Goal: Information Seeking & Learning: Learn about a topic

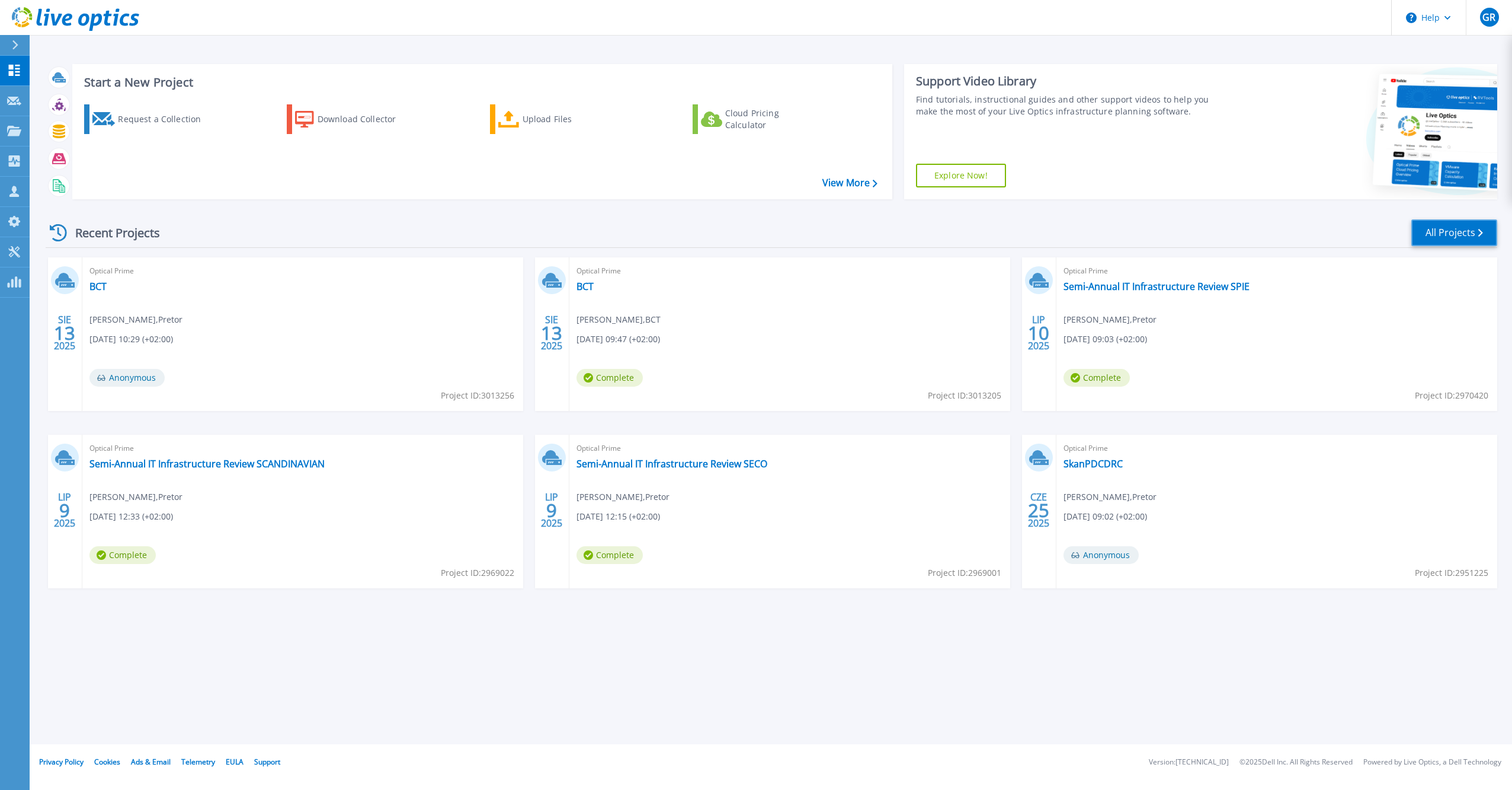
click at [1488, 242] on link "All Projects" at bounding box center [1454, 232] width 86 height 26
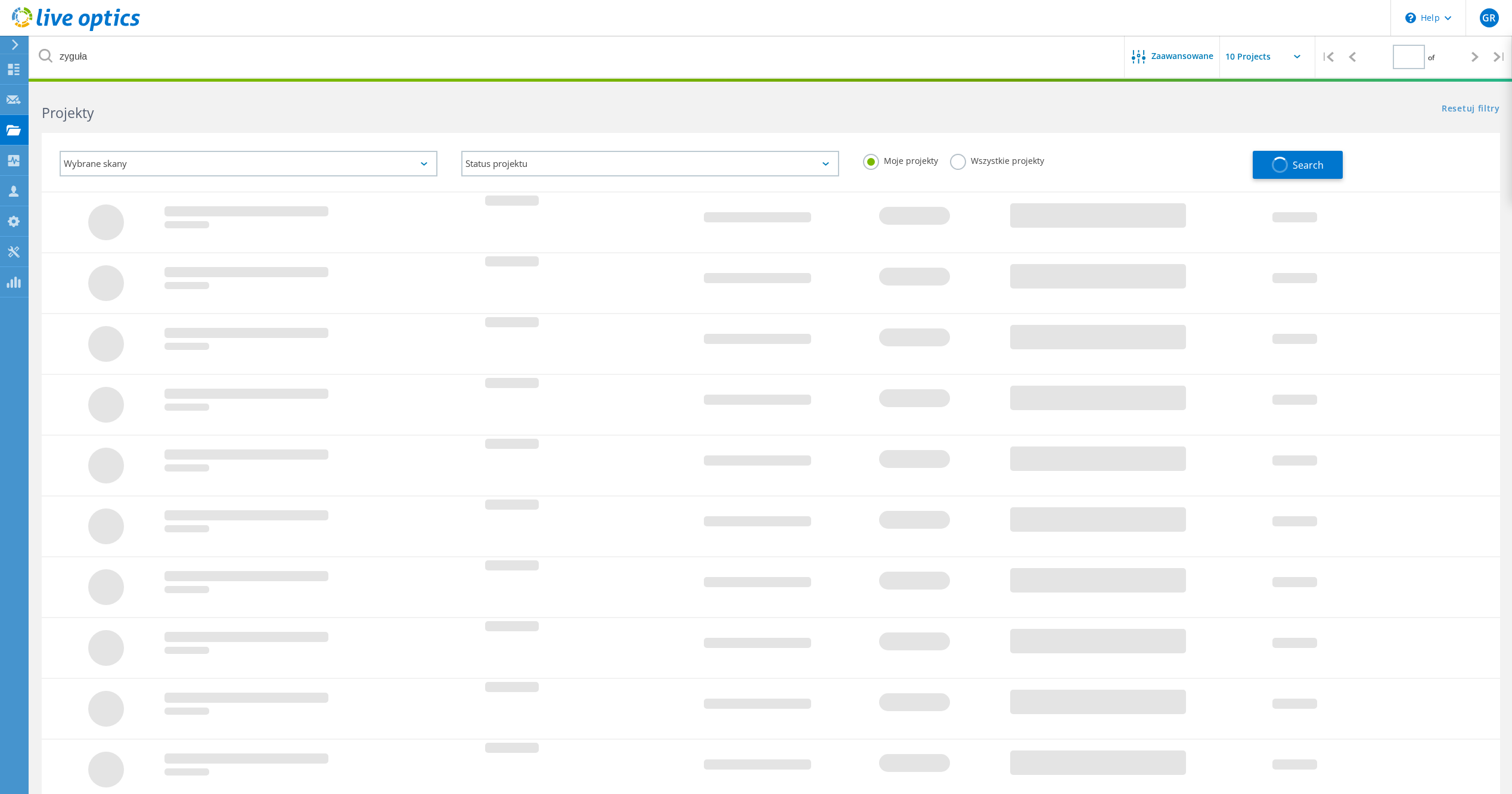
type input "1"
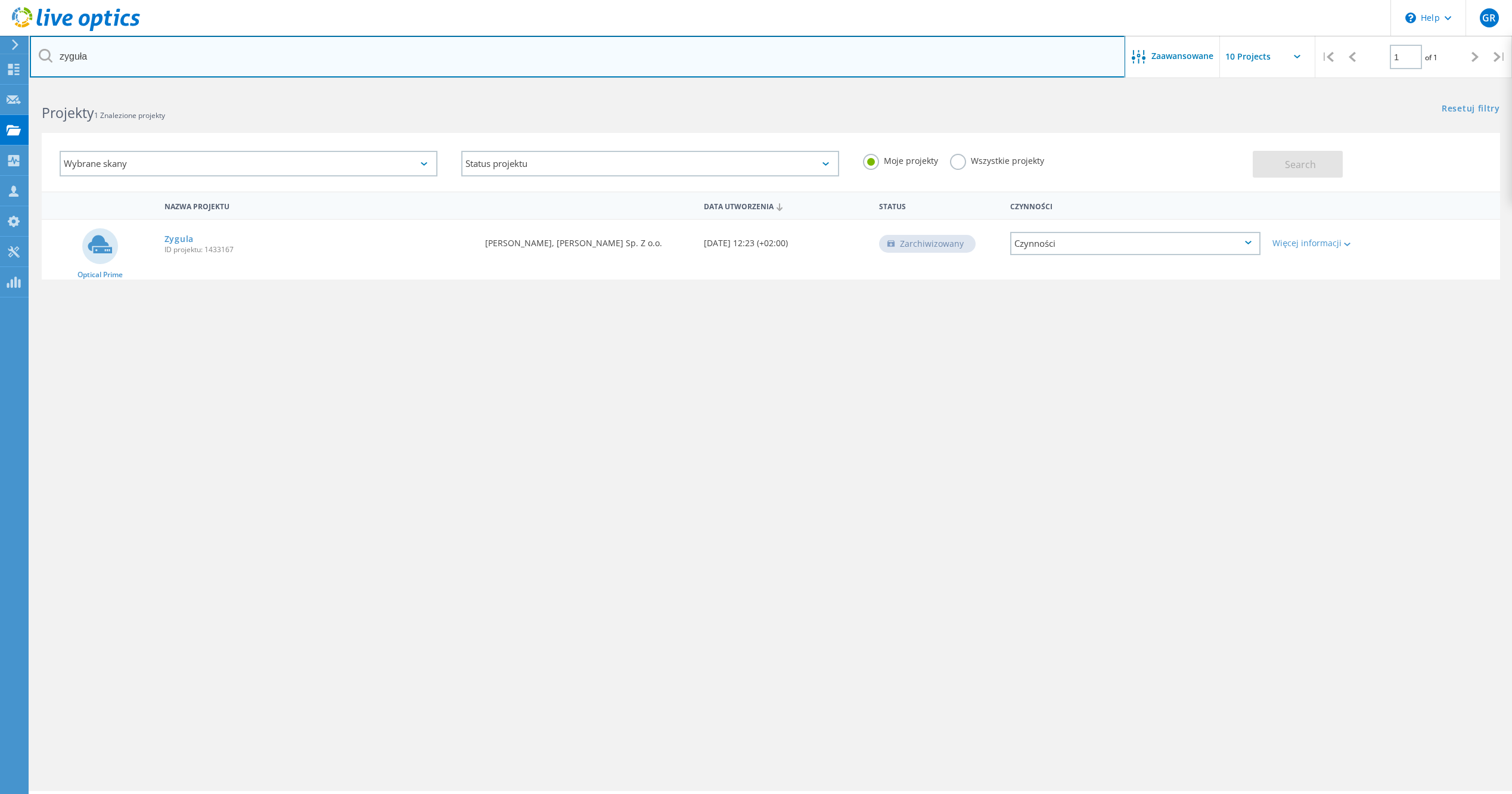
drag, startPoint x: 108, startPoint y: 49, endPoint x: -2, endPoint y: 39, distance: 110.5
click at [0, 39] on html "\n Help Explore Helpful Articles Contact Support GR Członek zespołu partnera w …" at bounding box center [756, 413] width 1512 height 827
type input "scandi"
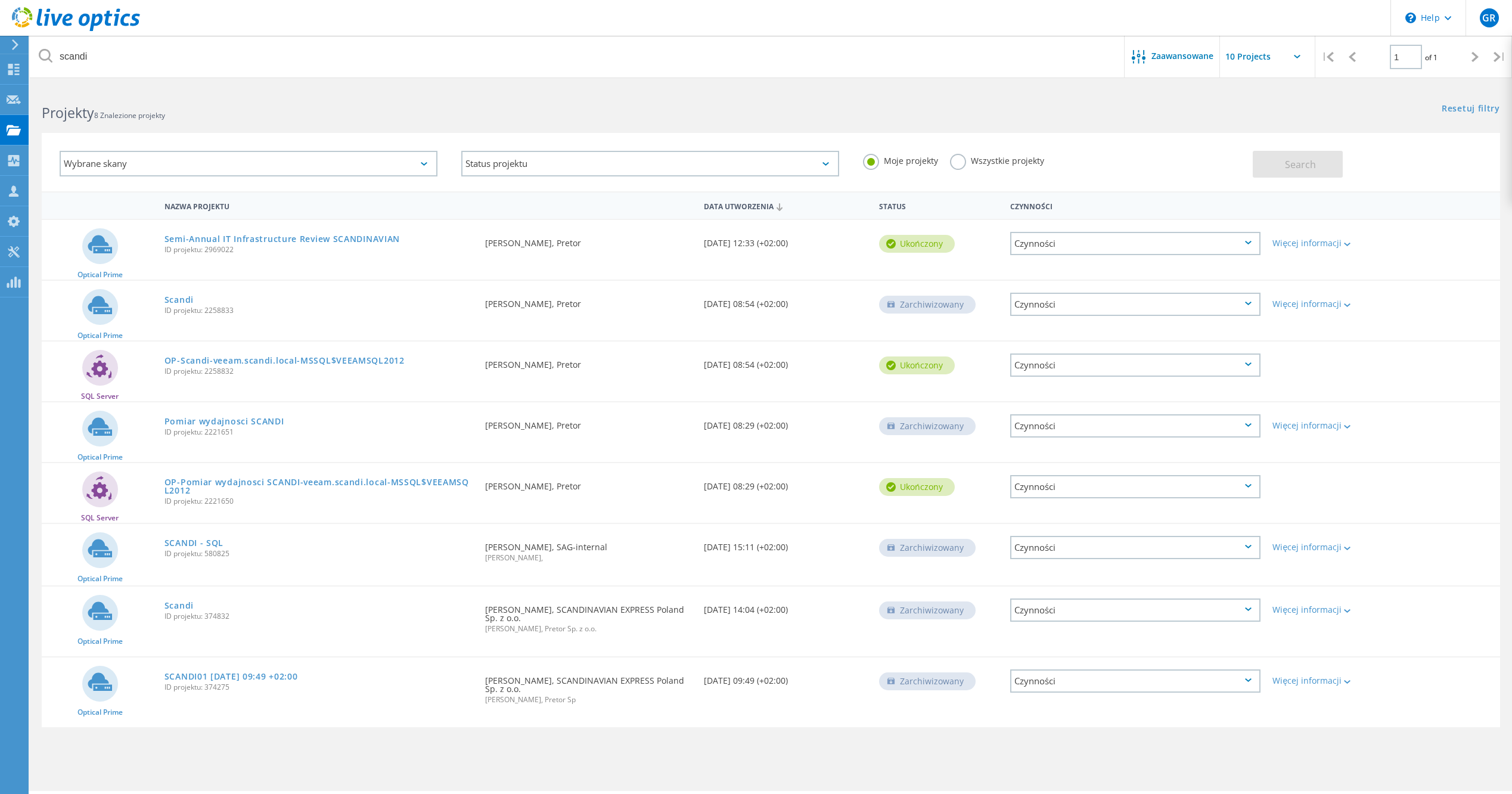
drag, startPoint x: 956, startPoint y: 157, endPoint x: 1080, endPoint y: 162, distance: 124.1
click at [960, 157] on label "Wszystkie projekty" at bounding box center [997, 159] width 94 height 11
click at [0, 0] on input "Wszystkie projekty" at bounding box center [0, 0] width 0 height 0
click at [1297, 155] on button "Search" at bounding box center [1297, 164] width 90 height 27
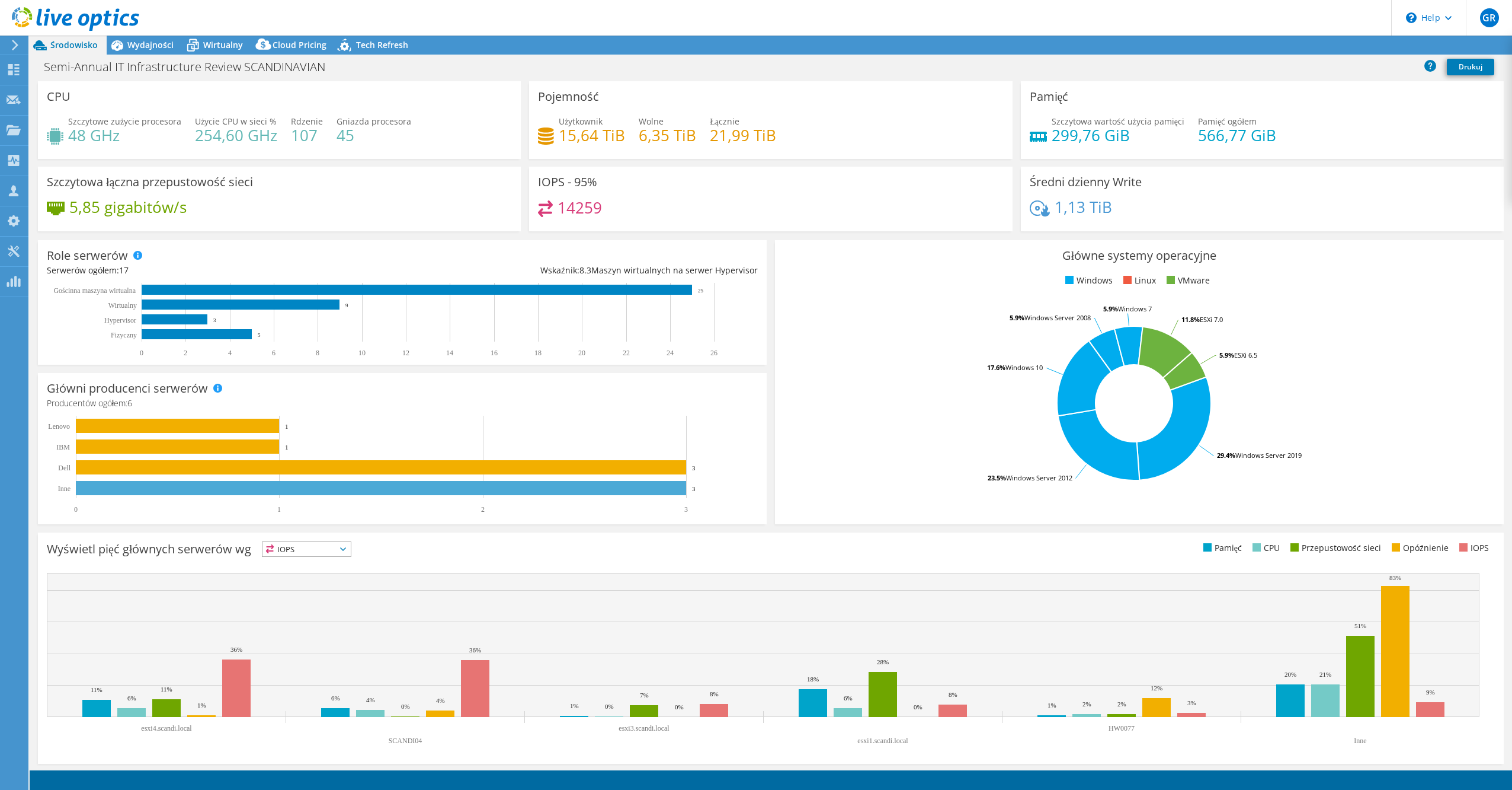
select select "USD"
click at [158, 51] on div "Wydajności" at bounding box center [144, 45] width 76 height 19
click at [167, 46] on span "Wydajności" at bounding box center [150, 45] width 46 height 11
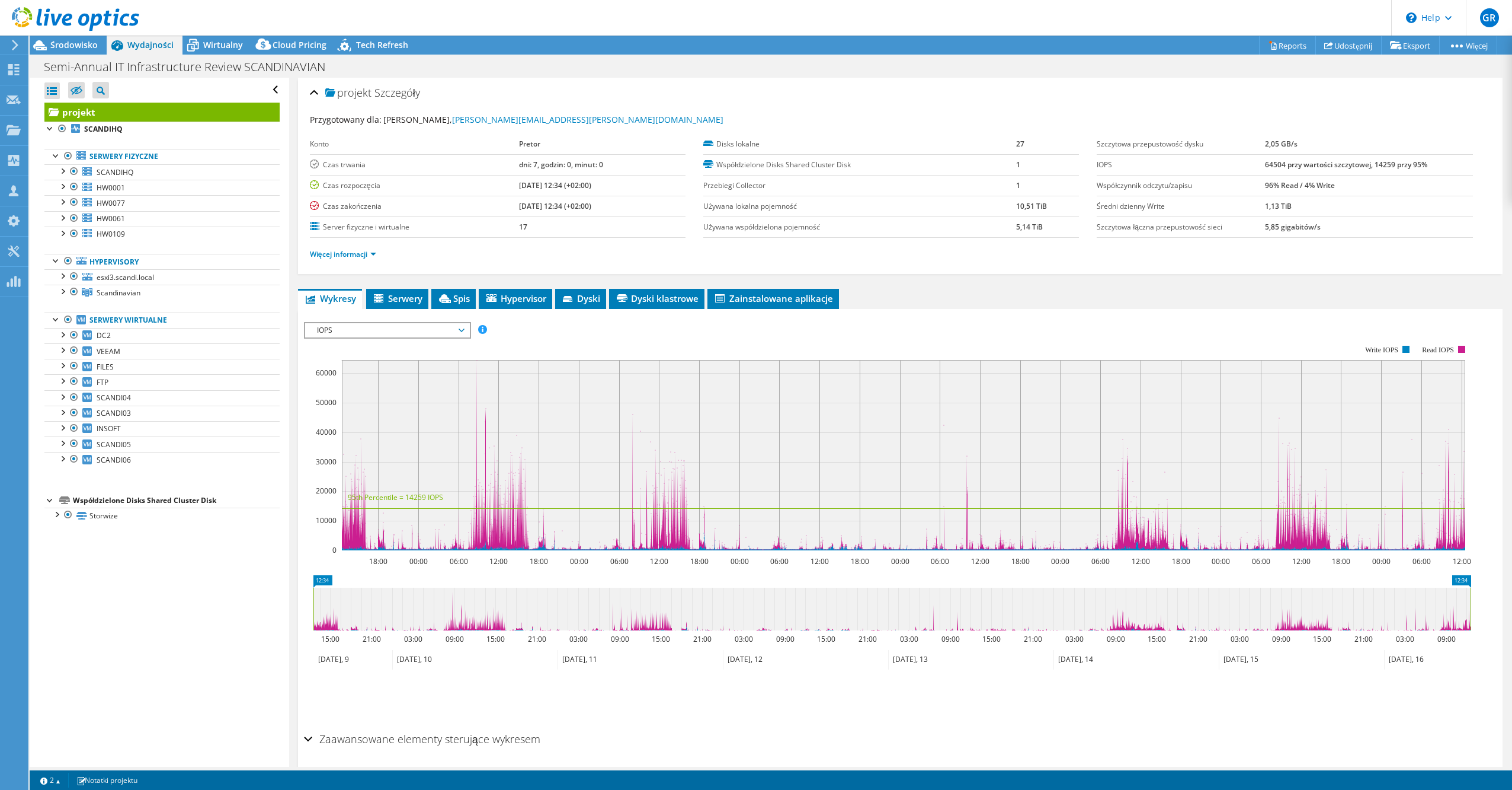
click at [149, 40] on span "Wydajności" at bounding box center [150, 45] width 46 height 11
drag, startPoint x: 961, startPoint y: 226, endPoint x: 710, endPoint y: 196, distance: 252.8
click at [712, 195] on tbody "Disks lokalne 27 Współdzielone Disks Shared Cluster Disk 1 Przebiegi Collector …" at bounding box center [891, 186] width 376 height 103
click at [355, 248] on li "Więcej informacji" at bounding box center [346, 254] width 73 height 13
drag, startPoint x: 330, startPoint y: 251, endPoint x: 336, endPoint y: 253, distance: 6.3
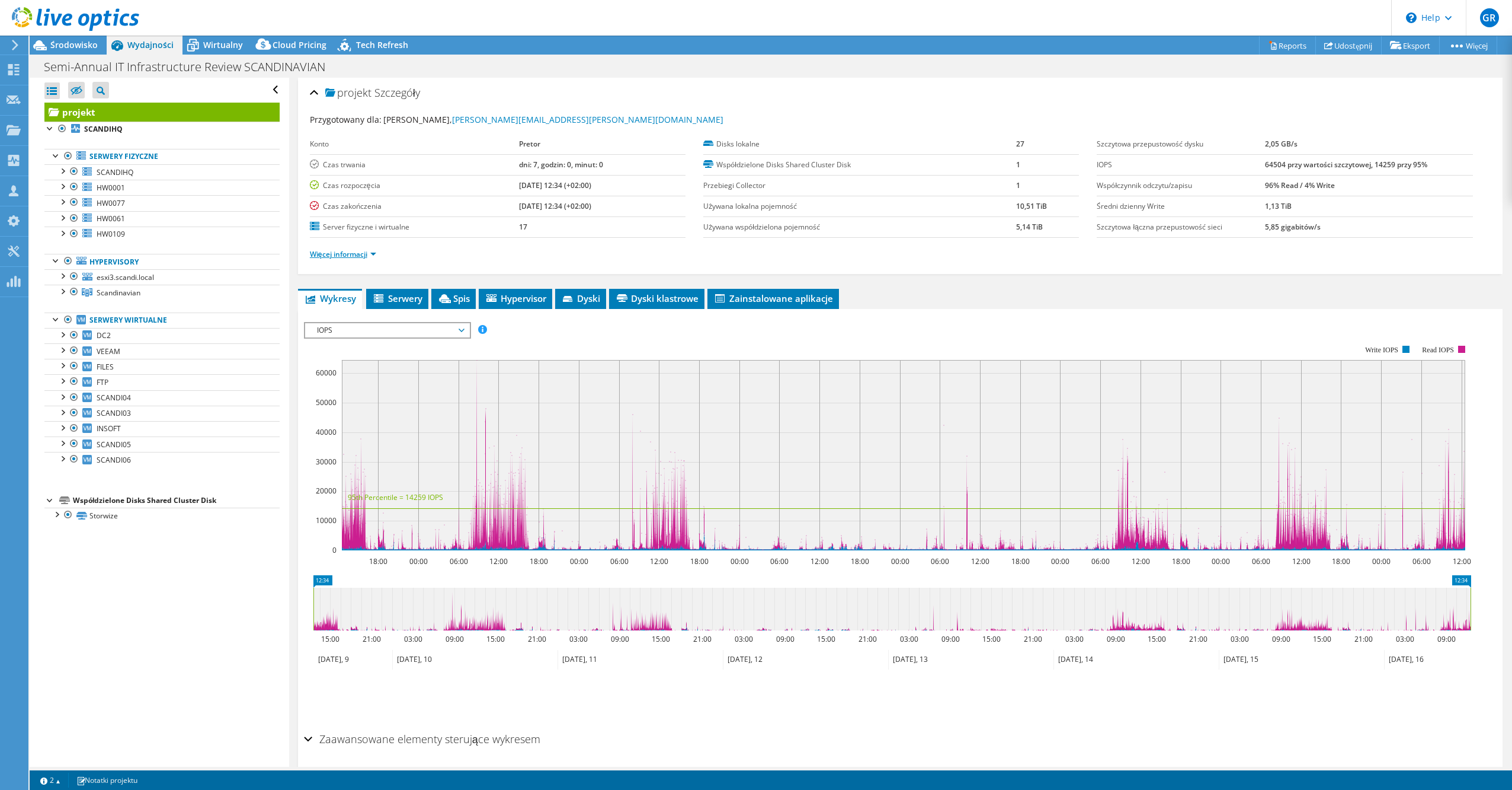
click at [330, 252] on link "Więcej informacji" at bounding box center [343, 254] width 66 height 10
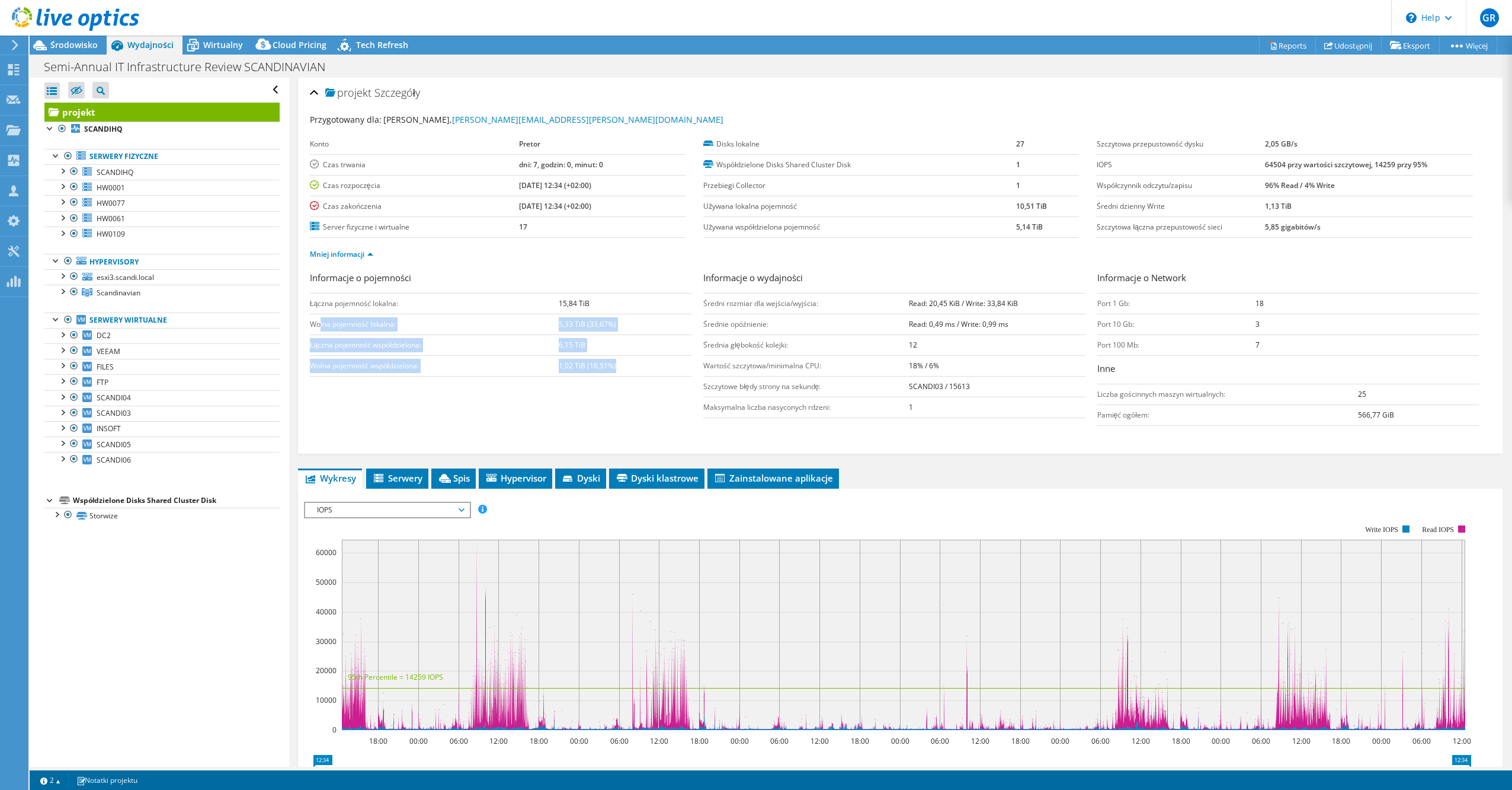
drag, startPoint x: 630, startPoint y: 369, endPoint x: 362, endPoint y: 319, distance: 272.6
click at [333, 319] on tbody "Łączna pojemność lokalna: 15,84 TiB Wolna pojemność lokalna: 5,33 TiB (33,67%) …" at bounding box center [501, 334] width 382 height 83
click at [548, 402] on div "Informacje o pojemności Łączna pojemność lokalna: 15,84 TiB Wolna pojemność lok…" at bounding box center [900, 351] width 1181 height 161
click at [397, 510] on span "IOPS" at bounding box center [387, 509] width 152 height 14
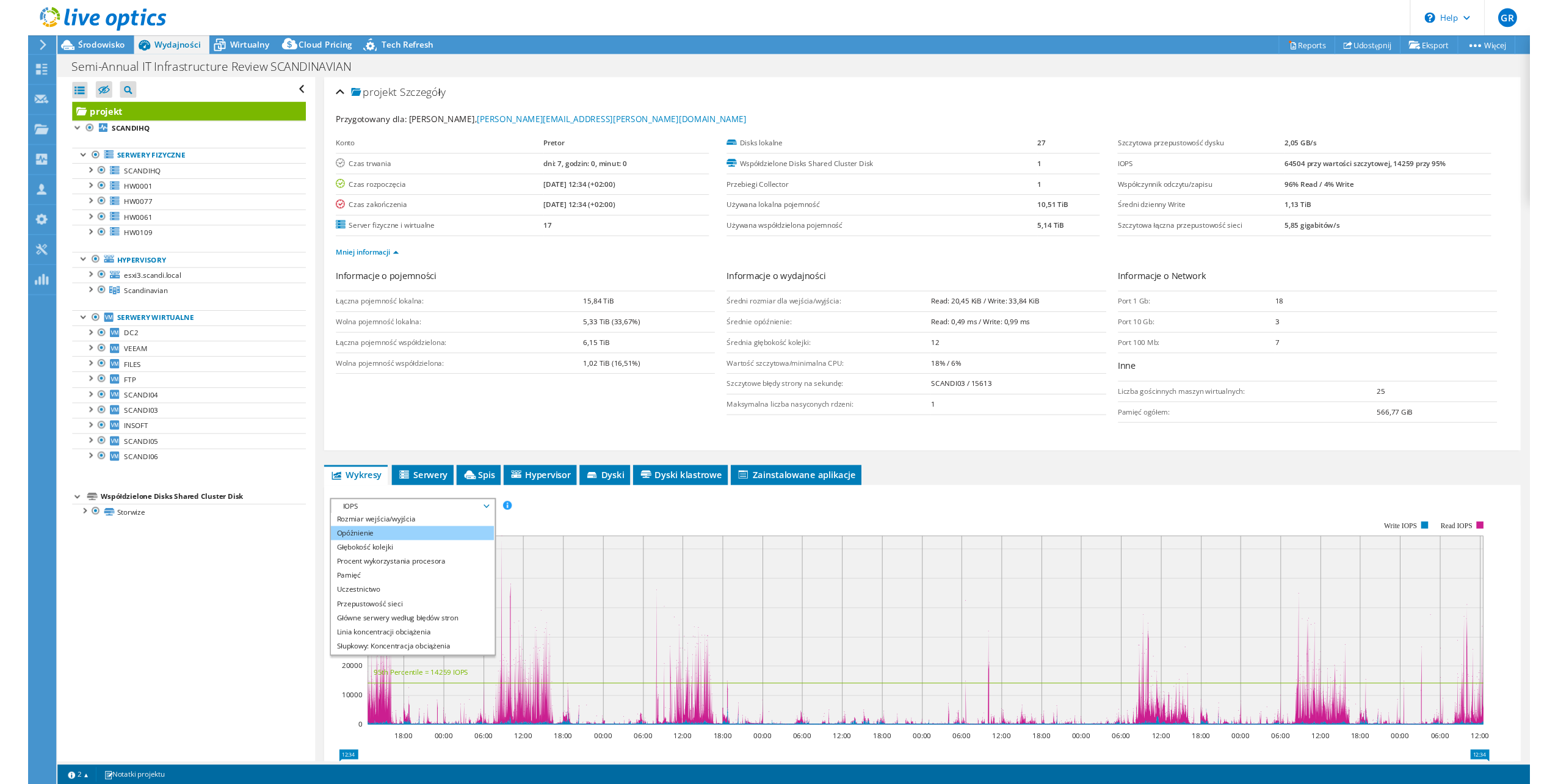
scroll to position [44, 0]
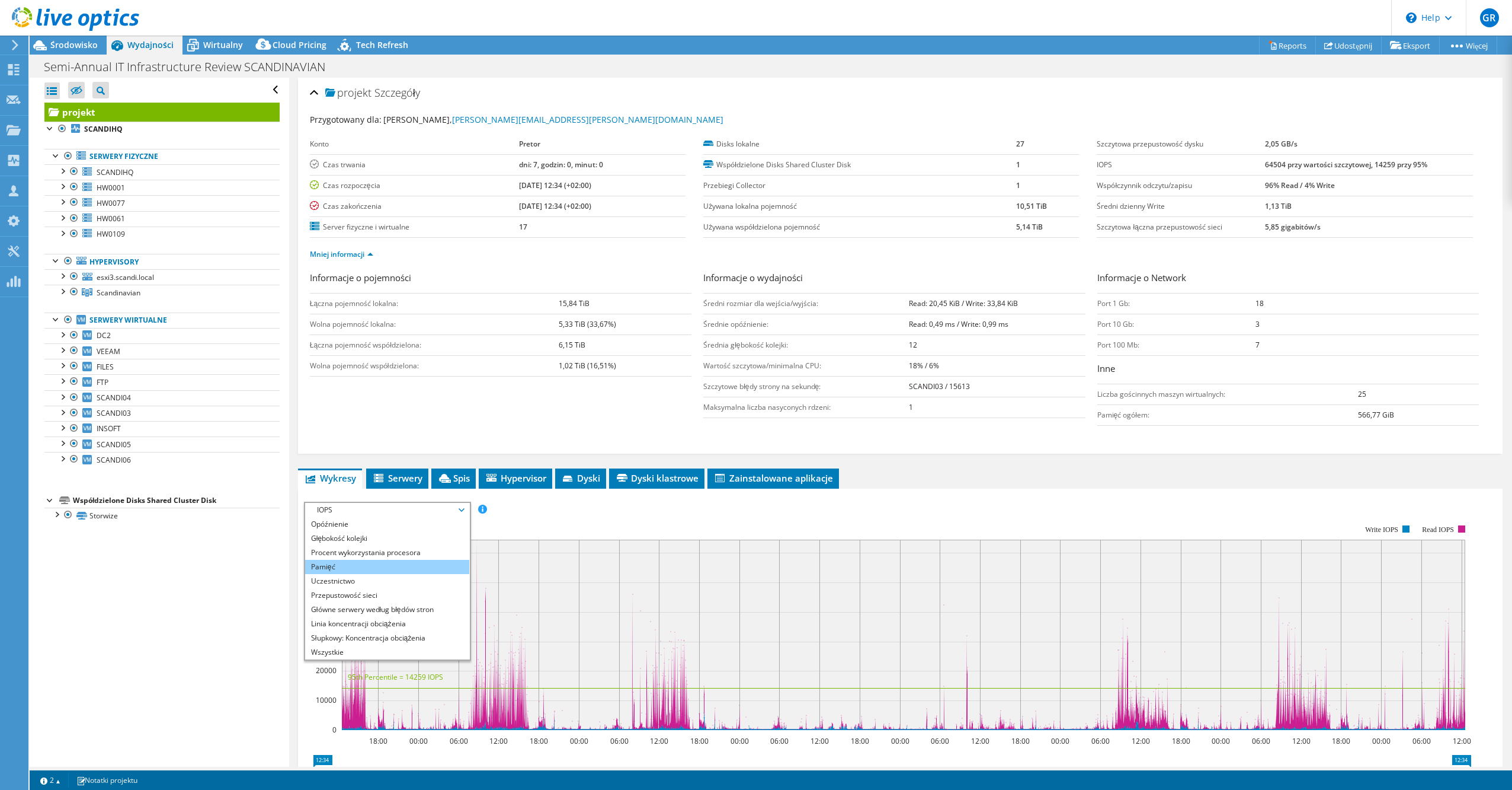
click at [375, 568] on li "Pamięć" at bounding box center [388, 567] width 164 height 14
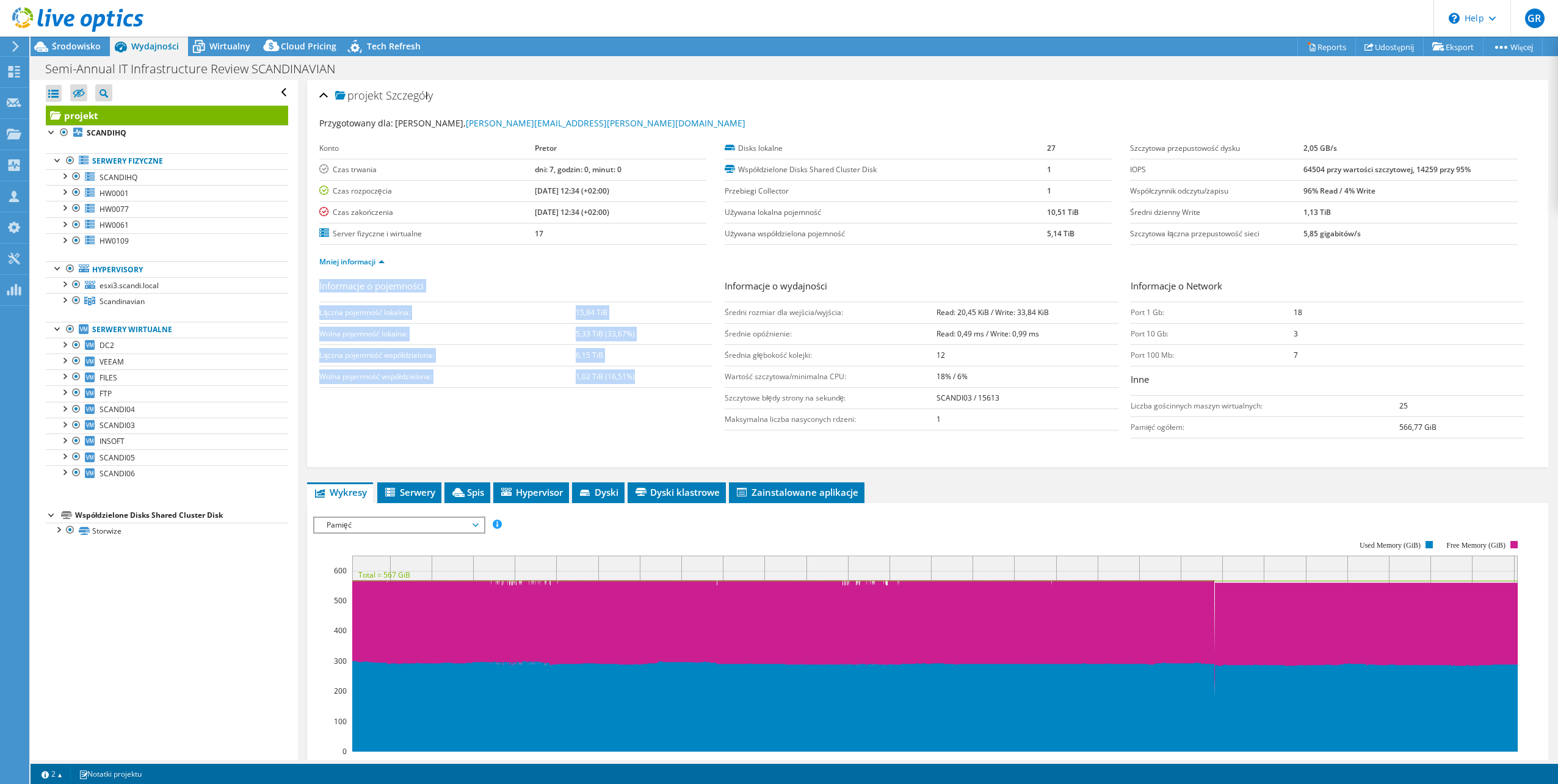
drag, startPoint x: 635, startPoint y: 380, endPoint x: 319, endPoint y: 381, distance: 316.0
click at [314, 382] on div "projekt Szczegóły Przygotowany dla: [PERSON_NAME], [PERSON_NAME][EMAIL_ADDRESS]…" at bounding box center [927, 274] width 1241 height 387
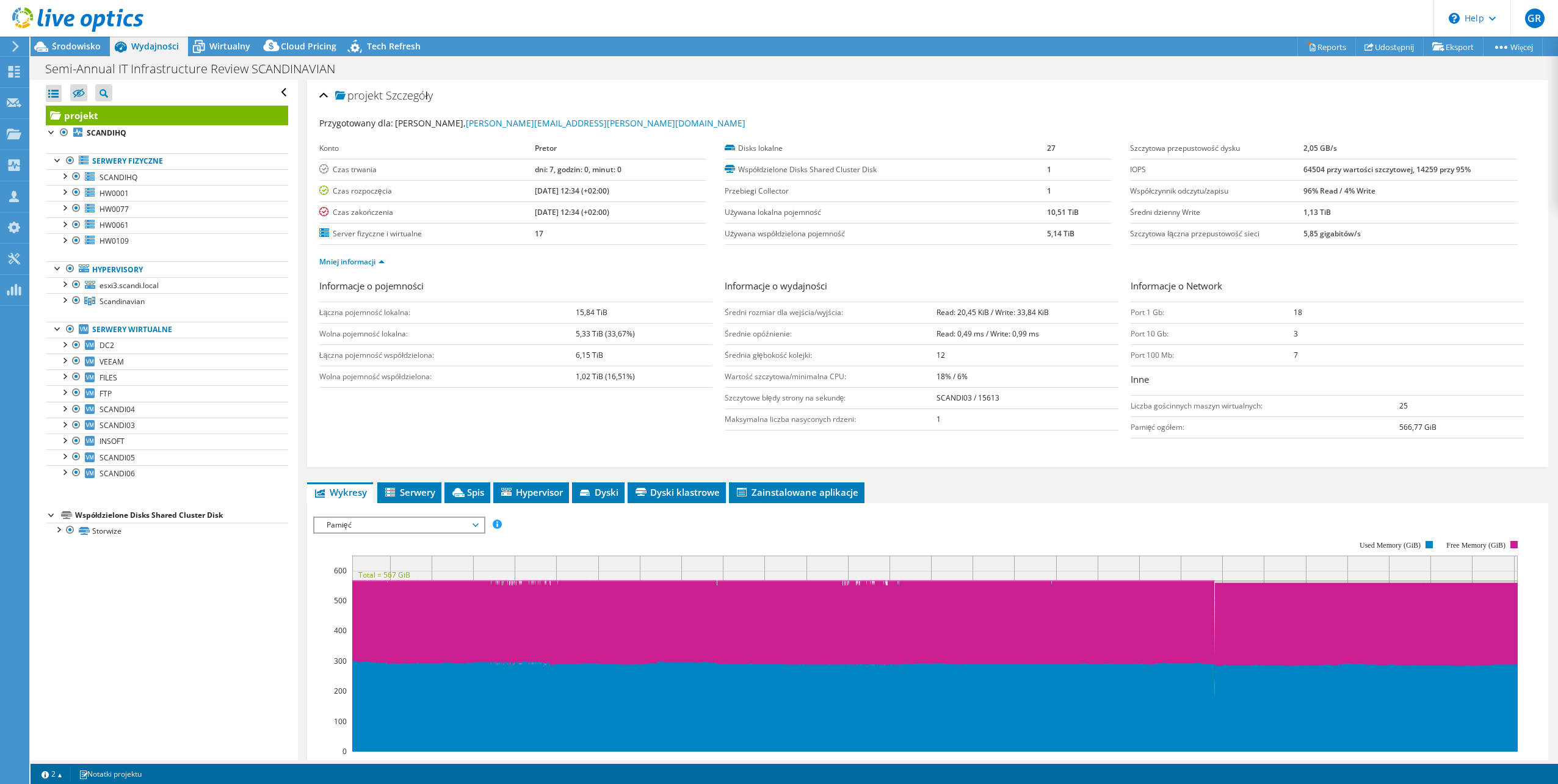
drag, startPoint x: 319, startPoint y: 381, endPoint x: 630, endPoint y: 407, distance: 312.1
click at [630, 407] on div "Informacje o pojemności Łączna pojemność lokalna: 15,84 TiB Wolna pojemność lok…" at bounding box center [928, 361] width 1217 height 166
drag, startPoint x: 456, startPoint y: 490, endPoint x: 469, endPoint y: 498, distance: 15.3
click at [457, 490] on icon at bounding box center [458, 493] width 12 height 9
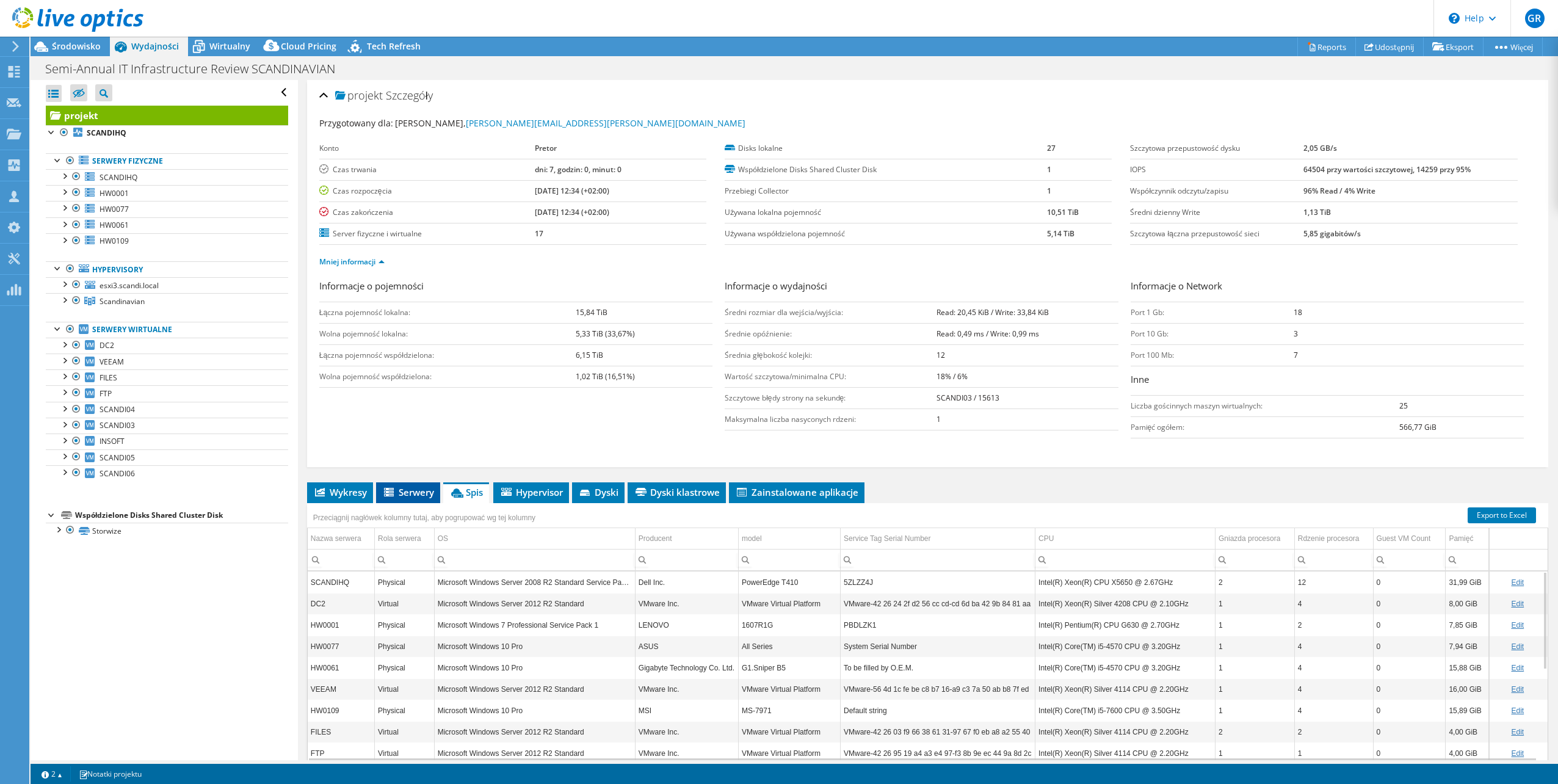
click at [396, 490] on icon at bounding box center [390, 493] width 12 height 10
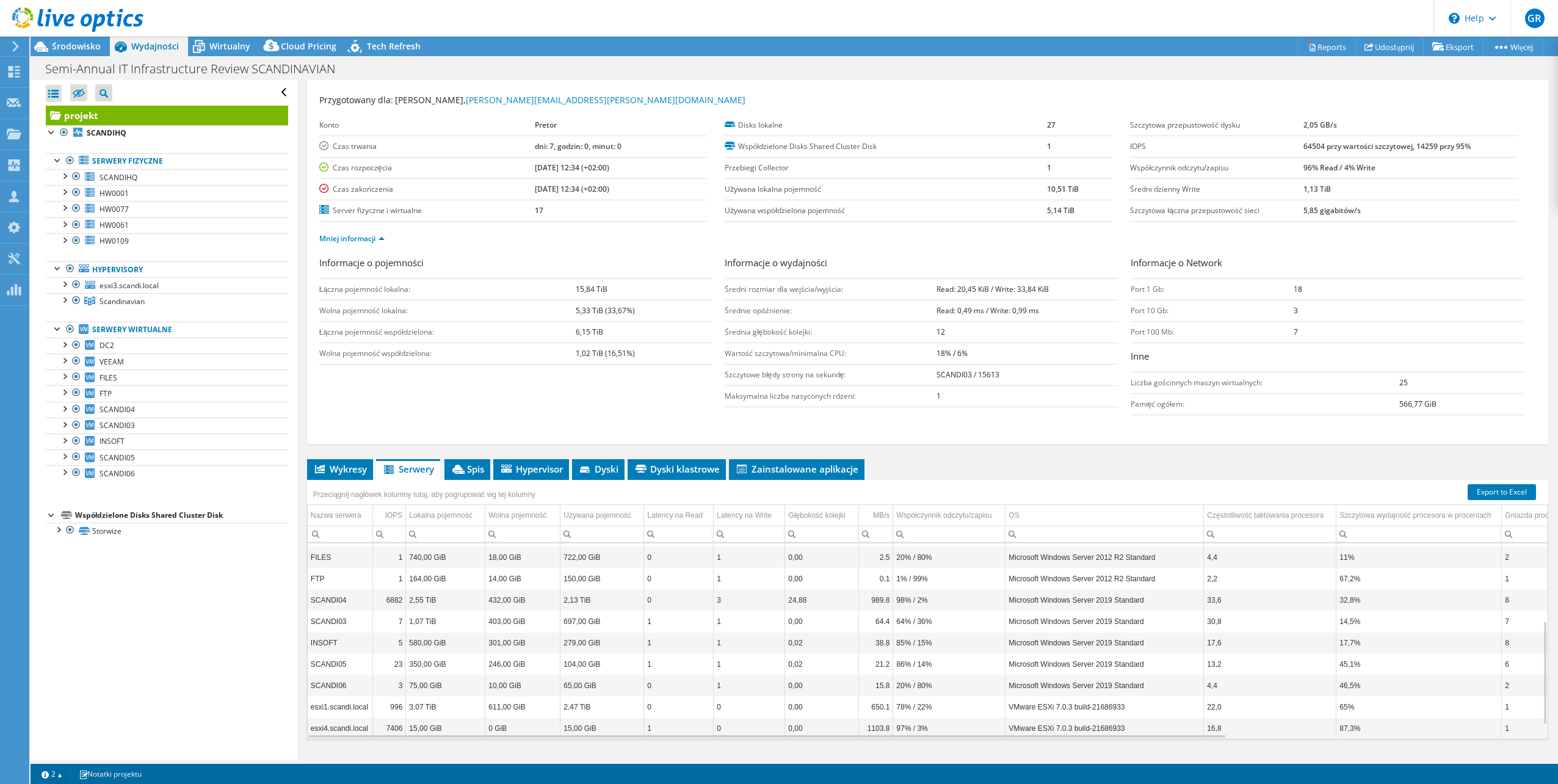
scroll to position [49, 0]
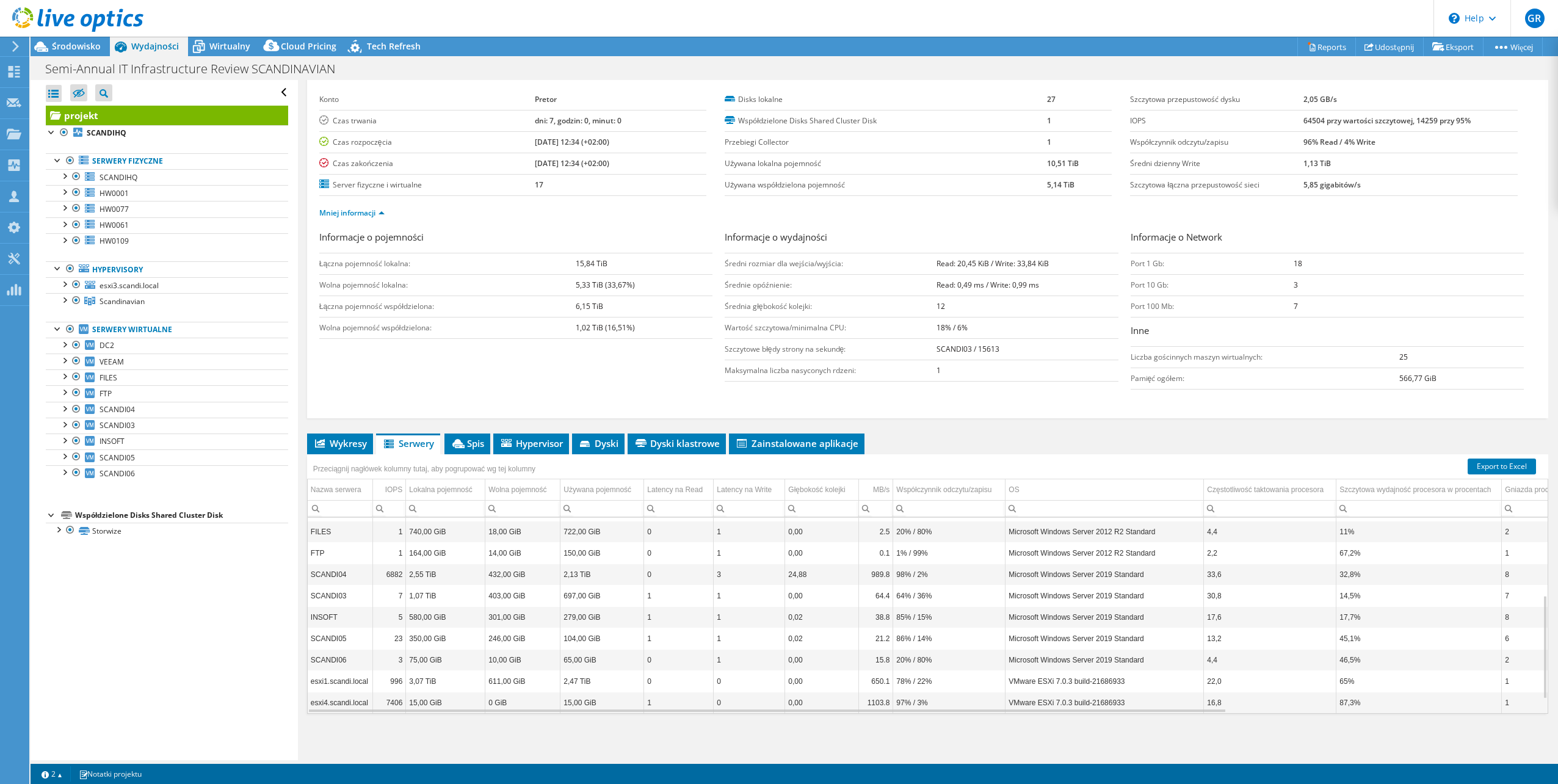
drag, startPoint x: 351, startPoint y: 441, endPoint x: 447, endPoint y: 467, distance: 99.5
click at [350, 441] on span "Wykresy" at bounding box center [340, 444] width 54 height 12
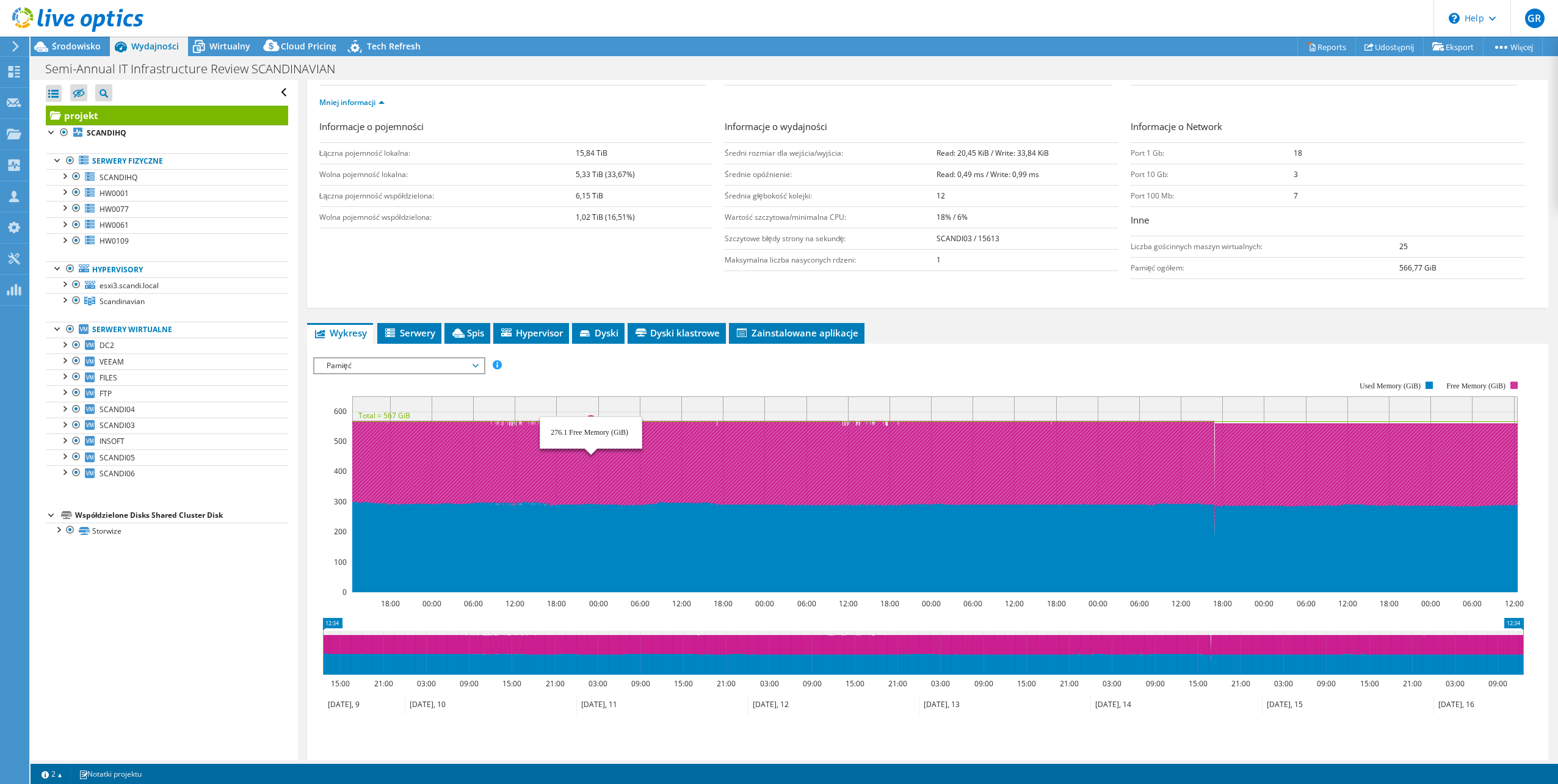
scroll to position [232, 0]
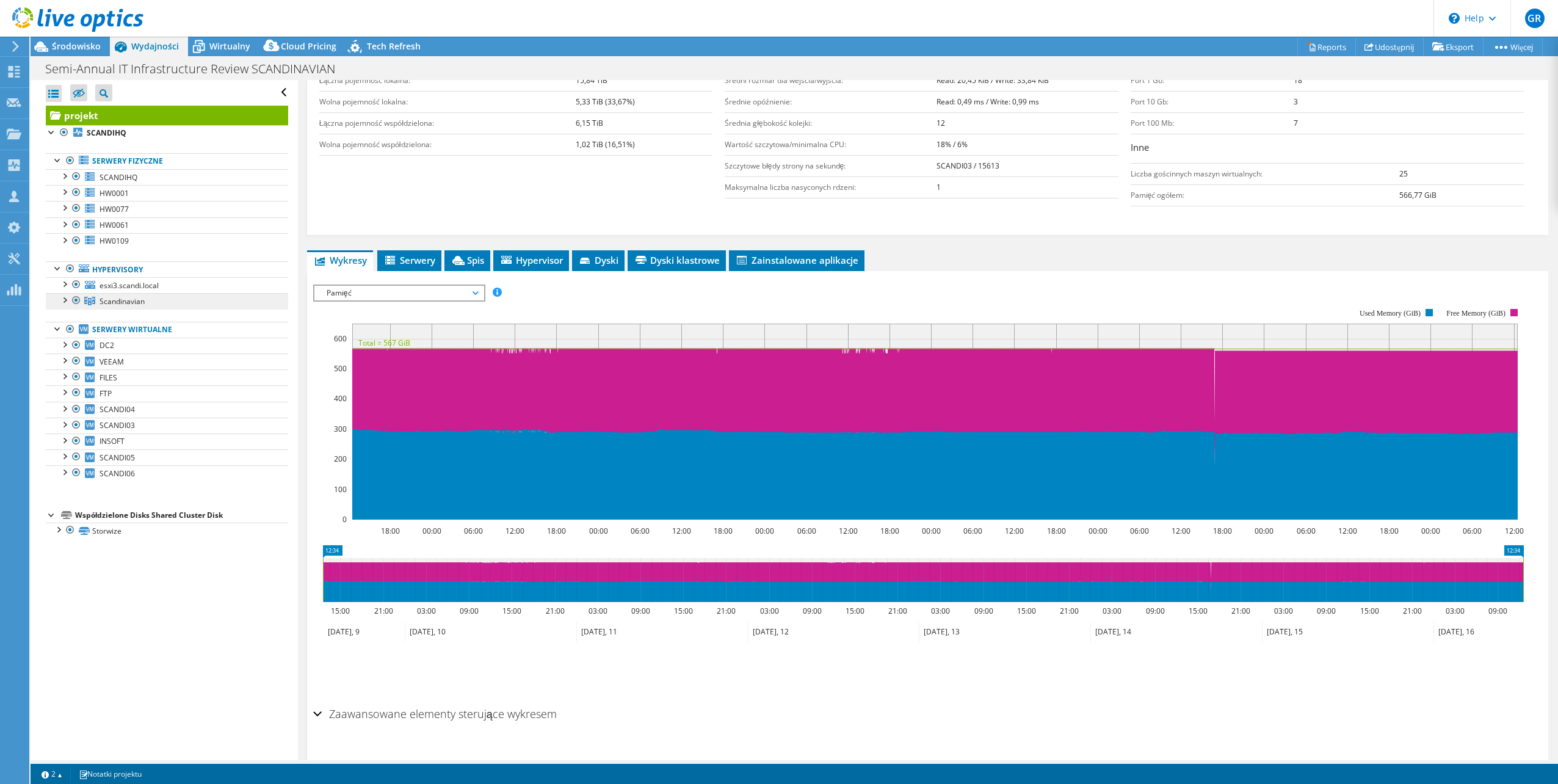
click at [178, 305] on link "Scandinavian" at bounding box center [167, 301] width 242 height 16
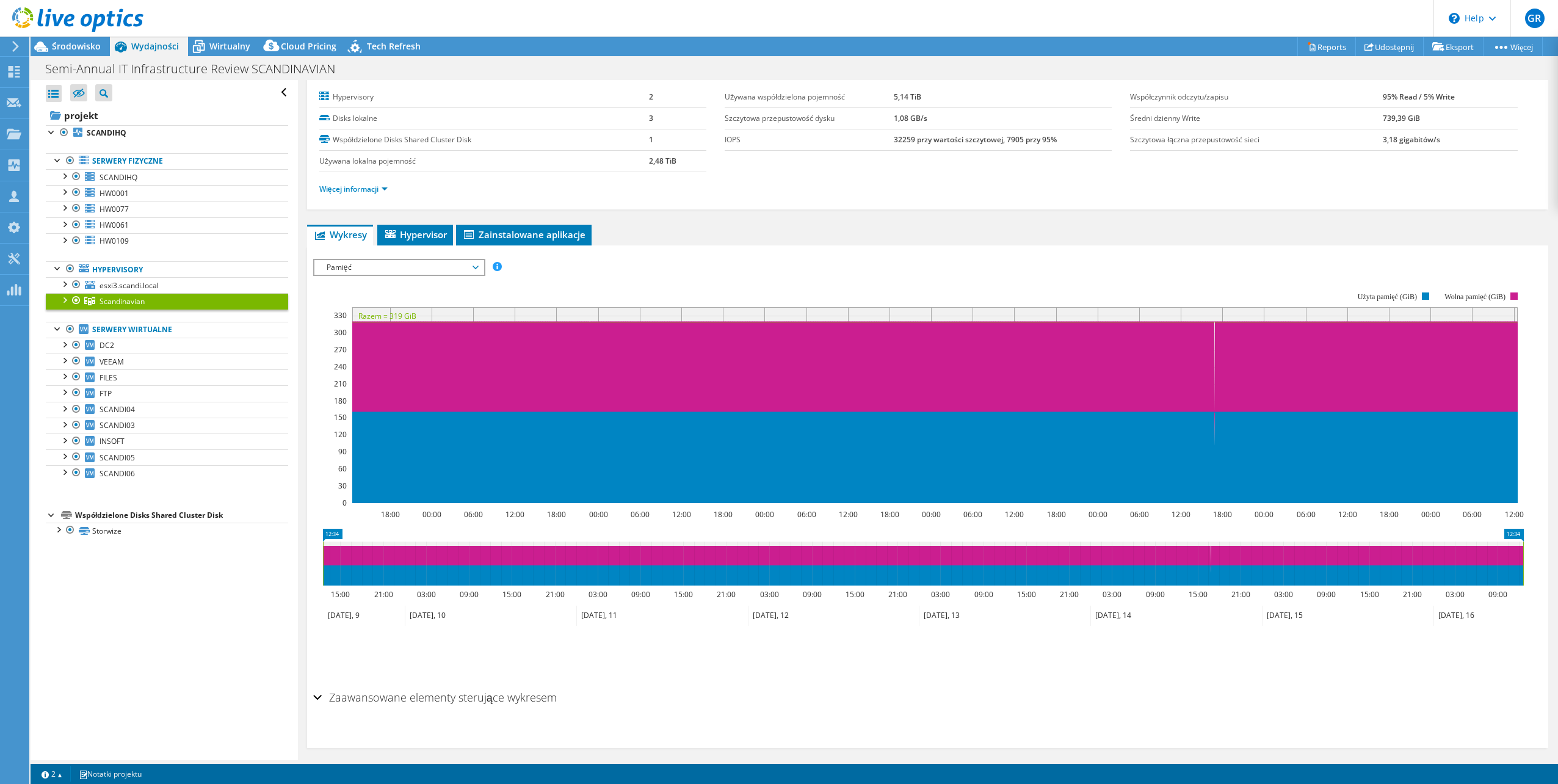
scroll to position [0, 0]
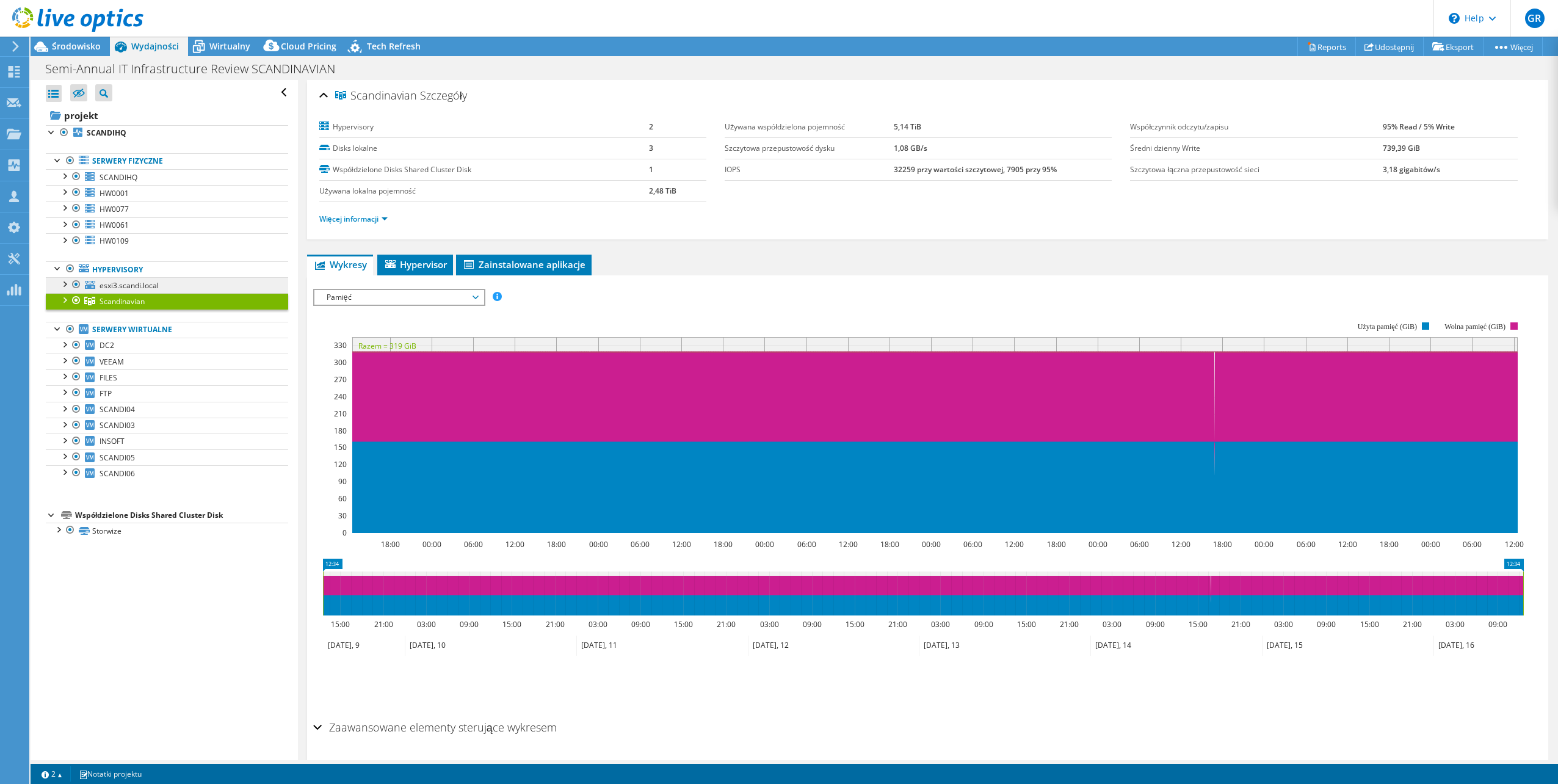
drag, startPoint x: 61, startPoint y: 284, endPoint x: 83, endPoint y: 284, distance: 22.0
click at [61, 284] on div at bounding box center [64, 284] width 12 height 12
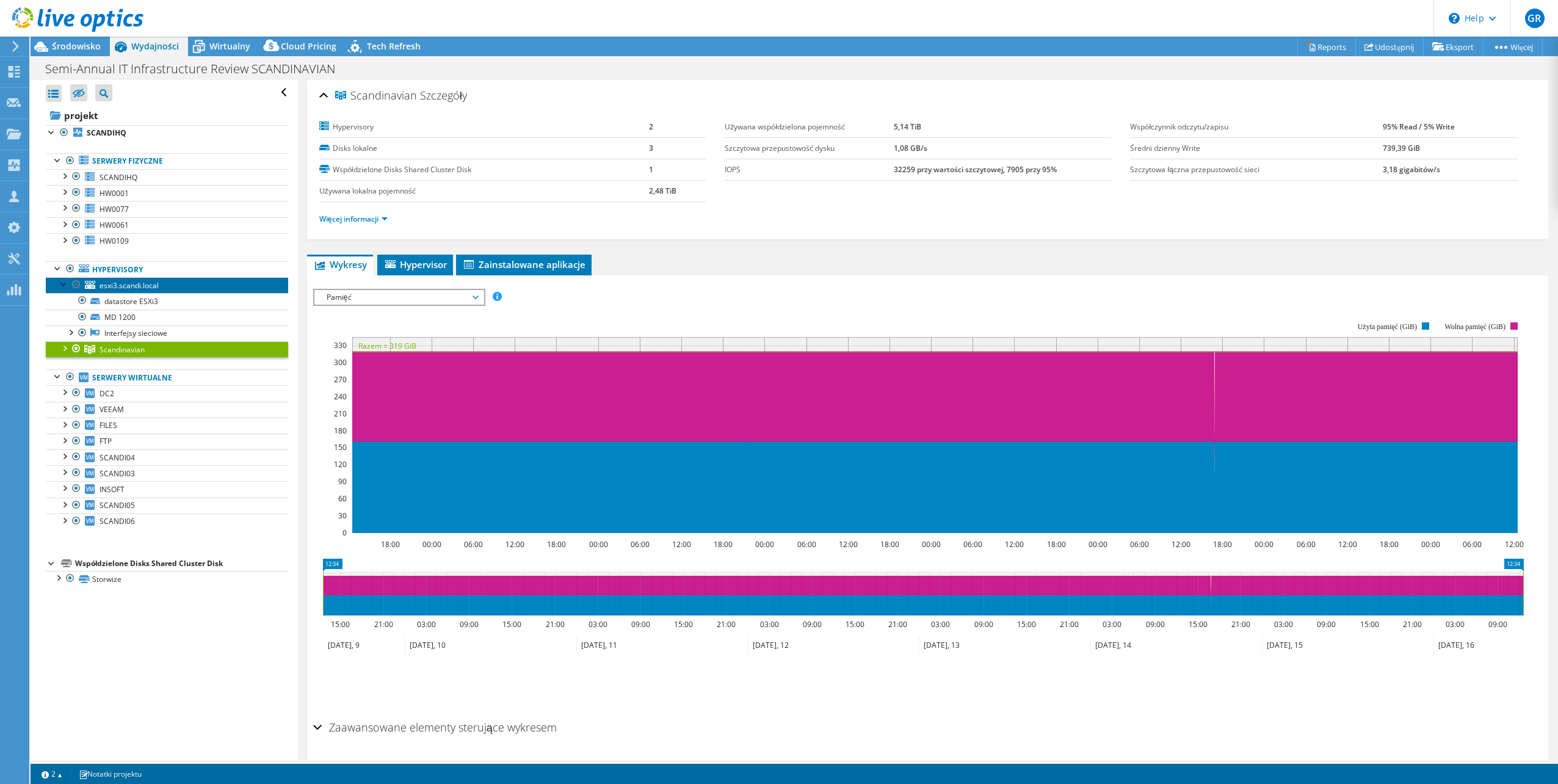
click at [154, 287] on span "esxi3.scandi.local" at bounding box center [129, 285] width 59 height 10
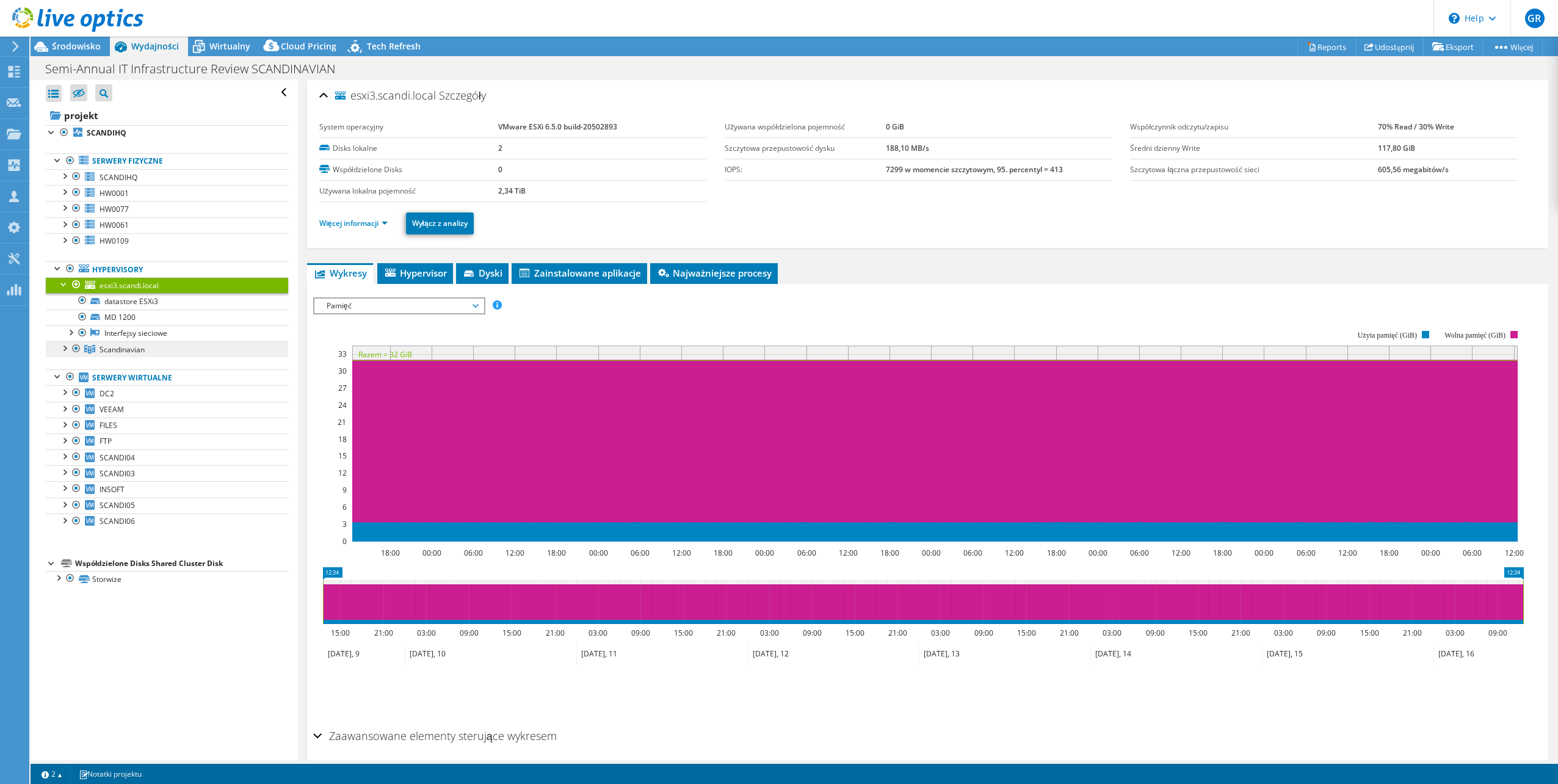
click at [141, 348] on span "Scandinavian" at bounding box center [122, 349] width 45 height 10
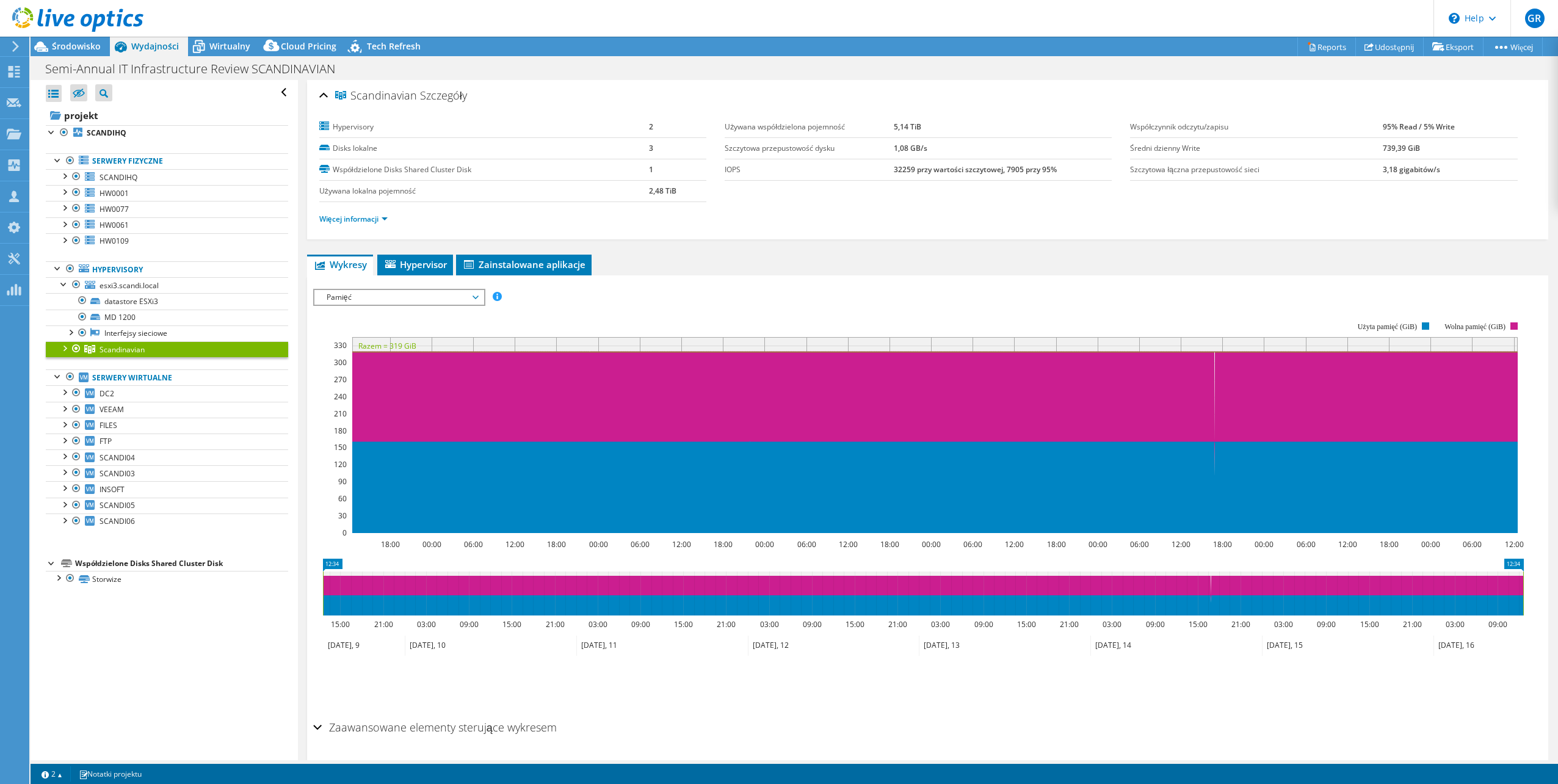
click at [67, 344] on div at bounding box center [64, 347] width 12 height 12
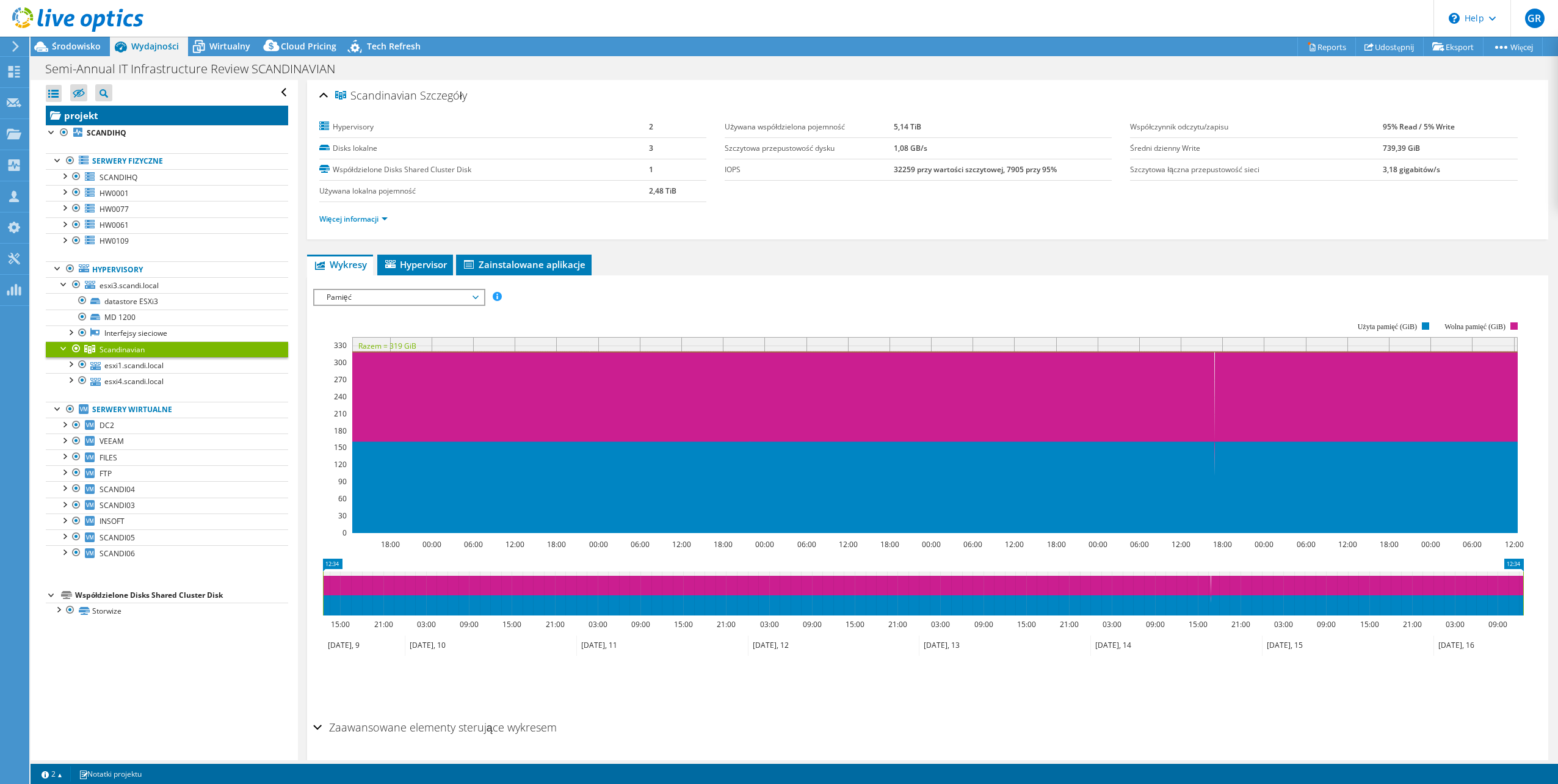
click at [119, 114] on link "projekt" at bounding box center [167, 115] width 242 height 19
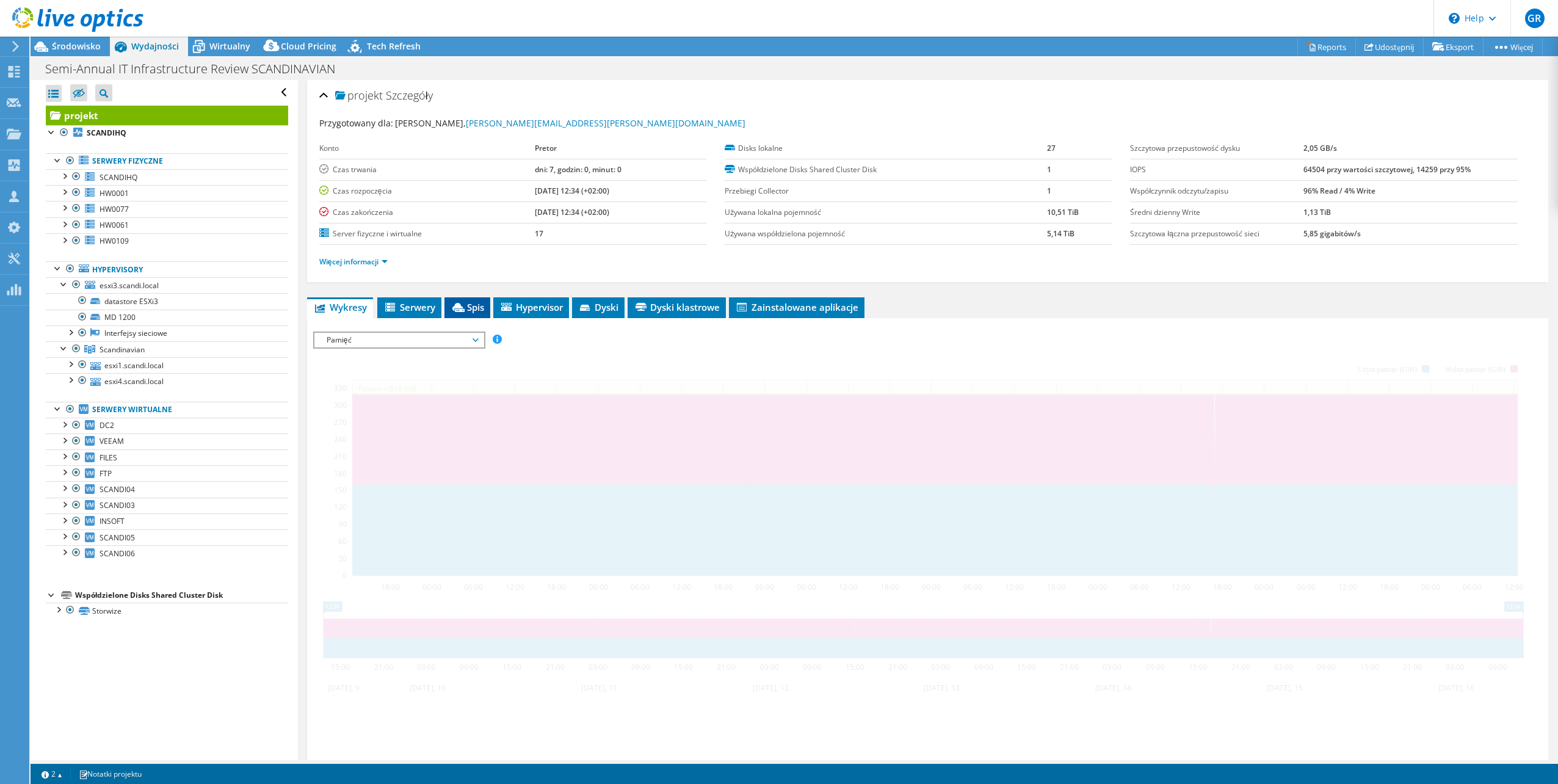
click at [471, 308] on span "Spis" at bounding box center [467, 307] width 33 height 12
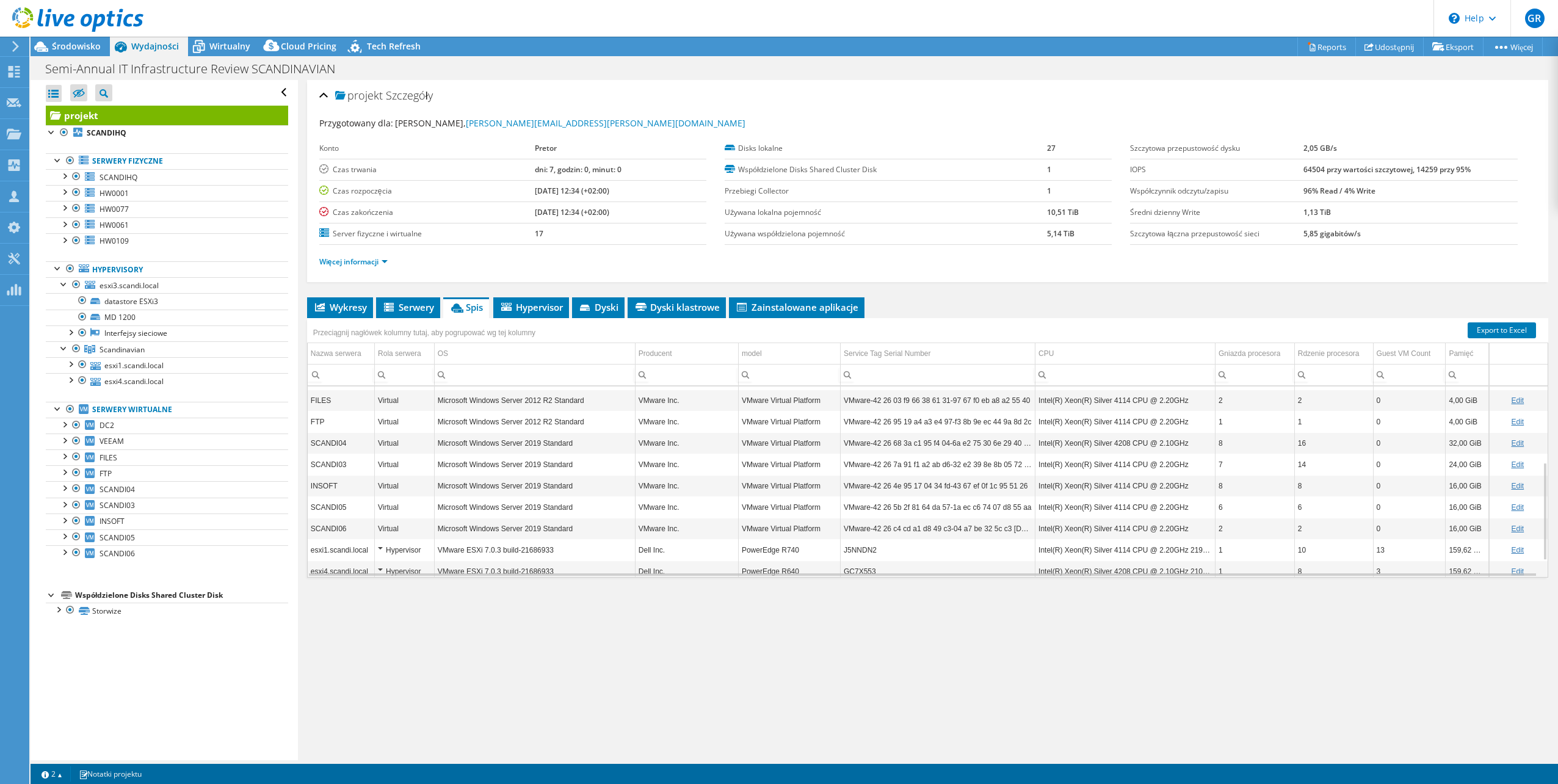
scroll to position [178, 0]
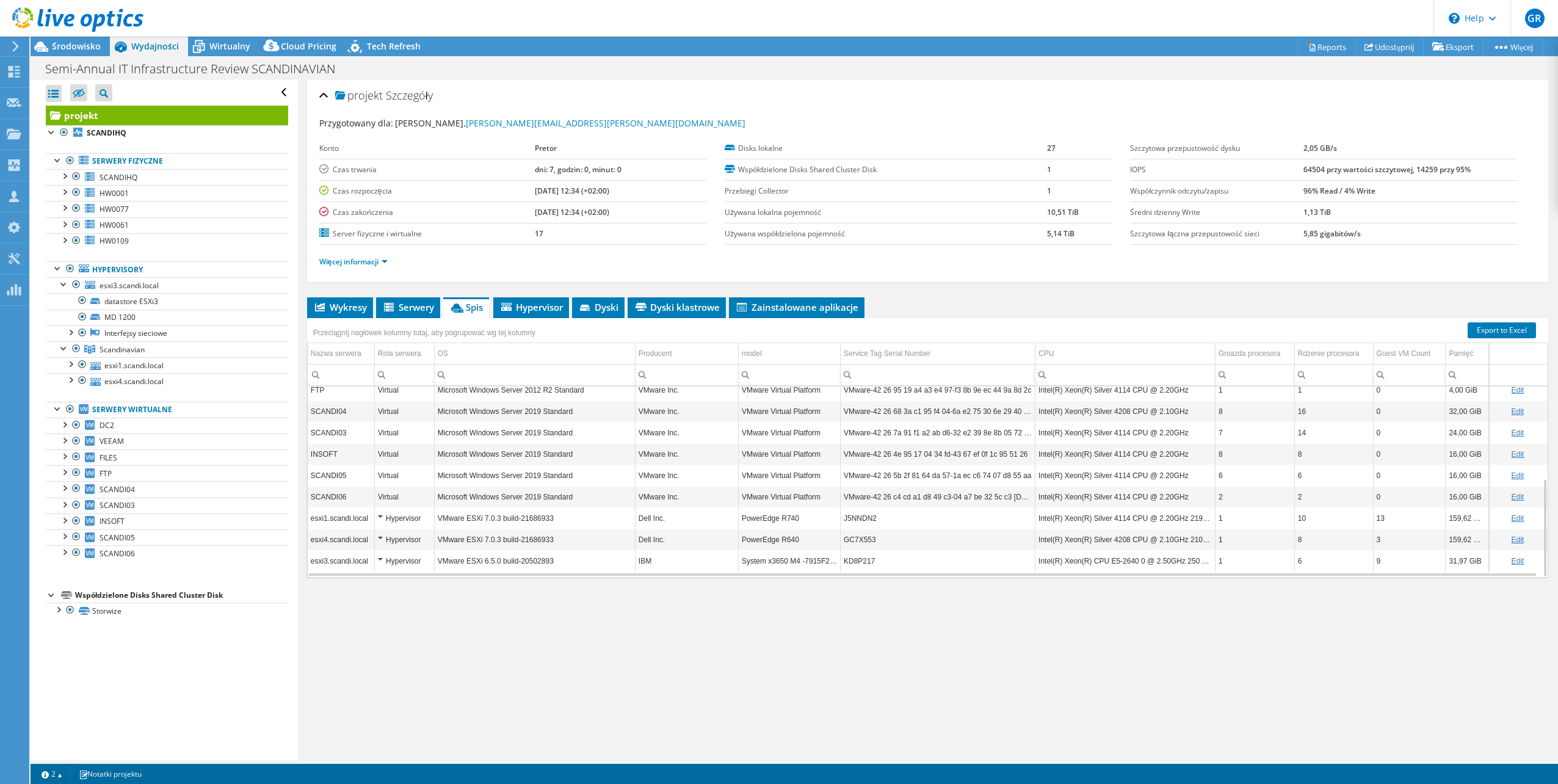
click at [1340, 521] on td "10" at bounding box center [1333, 517] width 78 height 21
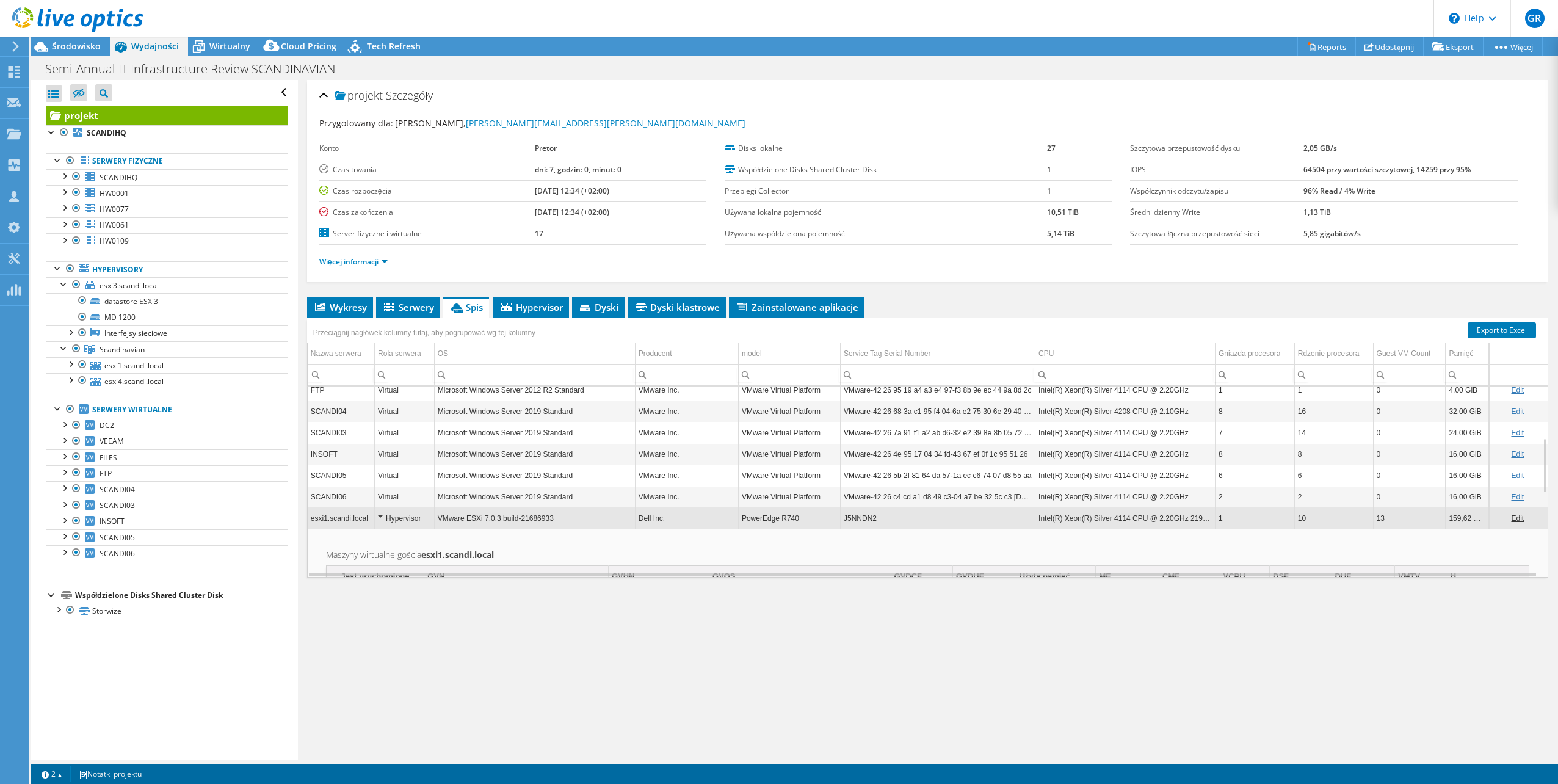
click at [1343, 521] on td "10" at bounding box center [1333, 517] width 78 height 21
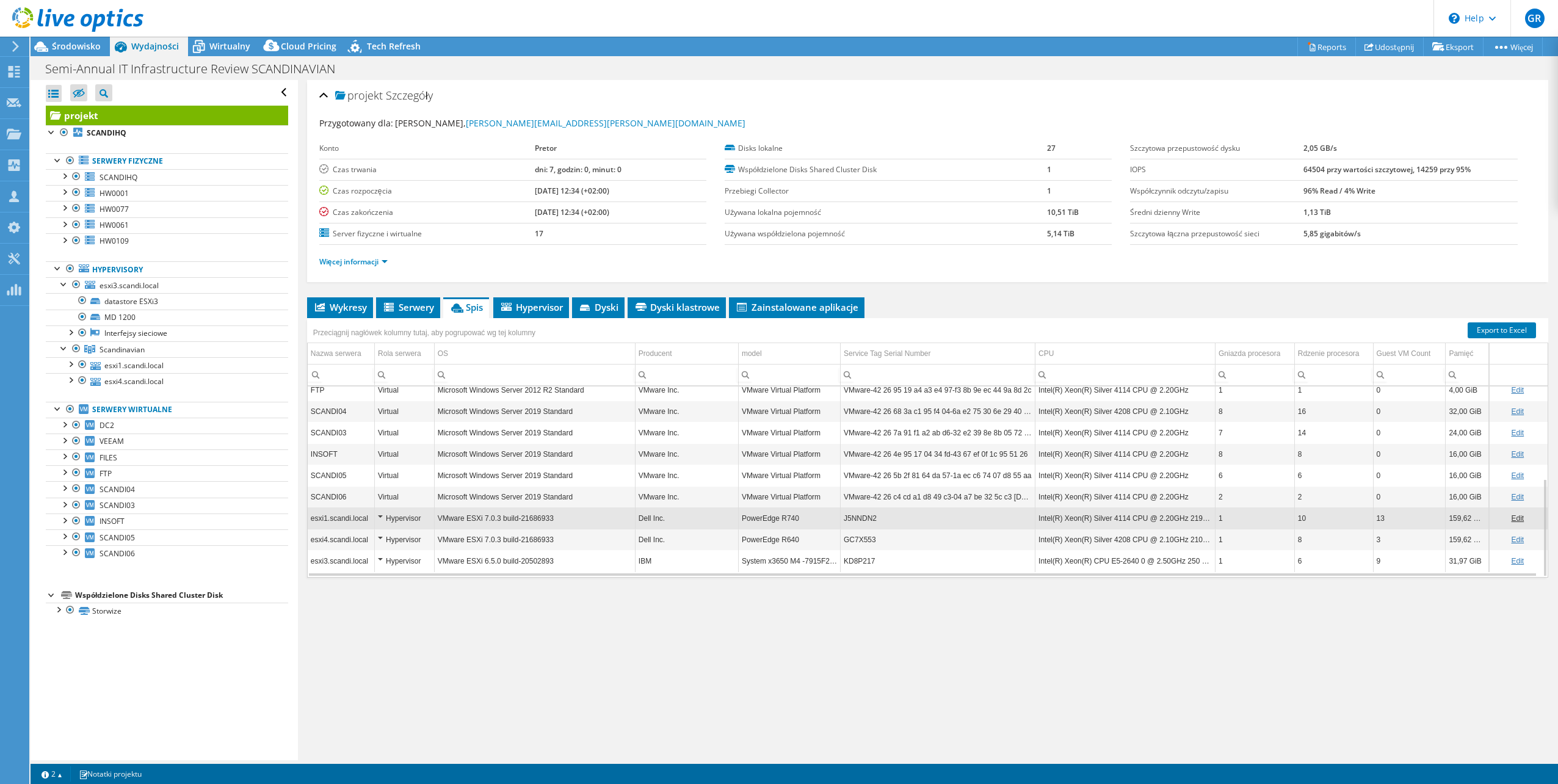
drag, startPoint x: 343, startPoint y: 315, endPoint x: 349, endPoint y: 336, distance: 21.8
click at [345, 315] on li "Wykresy" at bounding box center [340, 308] width 66 height 21
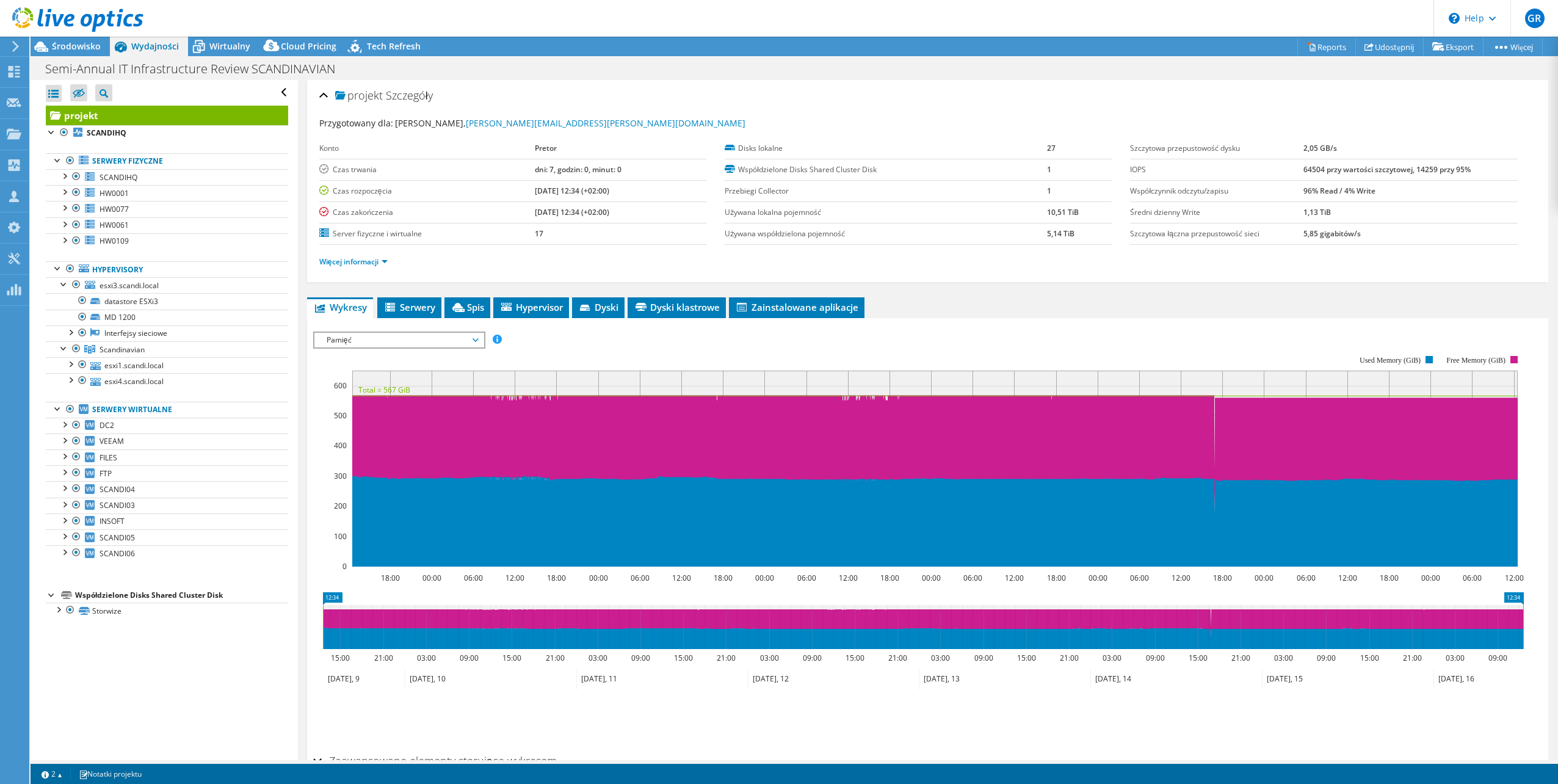
click at [432, 338] on span "Pamięć" at bounding box center [399, 340] width 157 height 15
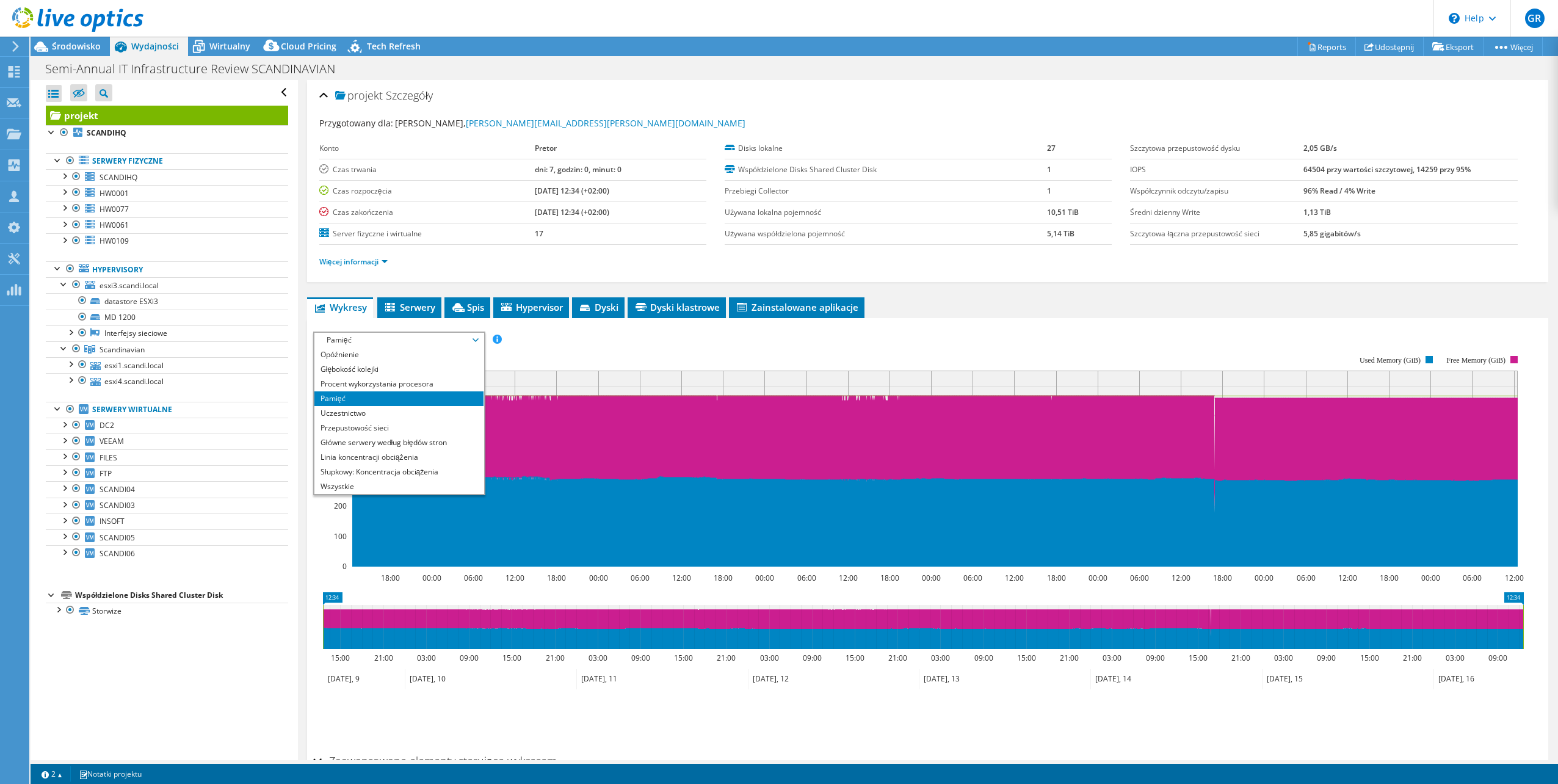
drag, startPoint x: 380, startPoint y: 384, endPoint x: 850, endPoint y: 423, distance: 471.6
click at [381, 384] on li "Procent wykorzystania procesora" at bounding box center [399, 384] width 169 height 15
